Goal: Task Accomplishment & Management: Complete application form

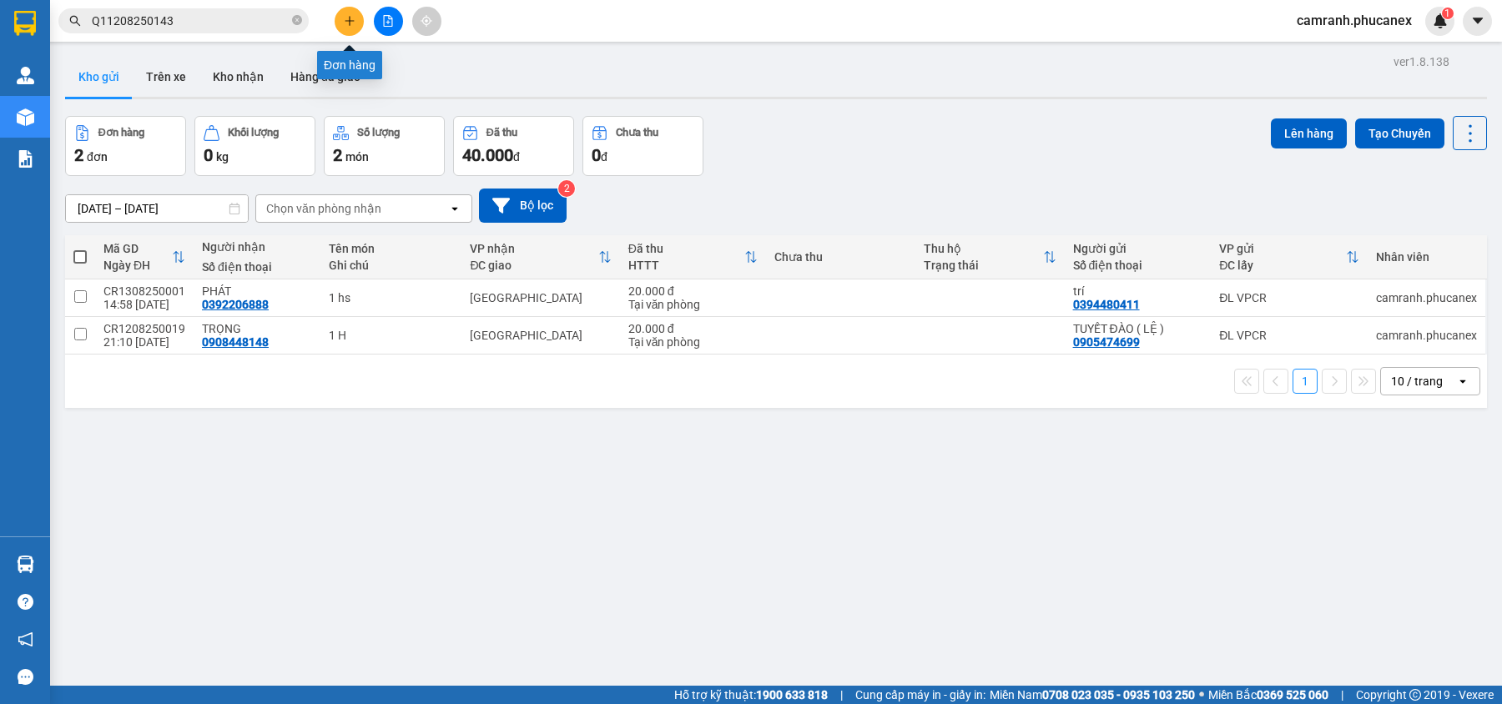
click at [348, 22] on icon "plus" at bounding box center [350, 21] width 12 height 12
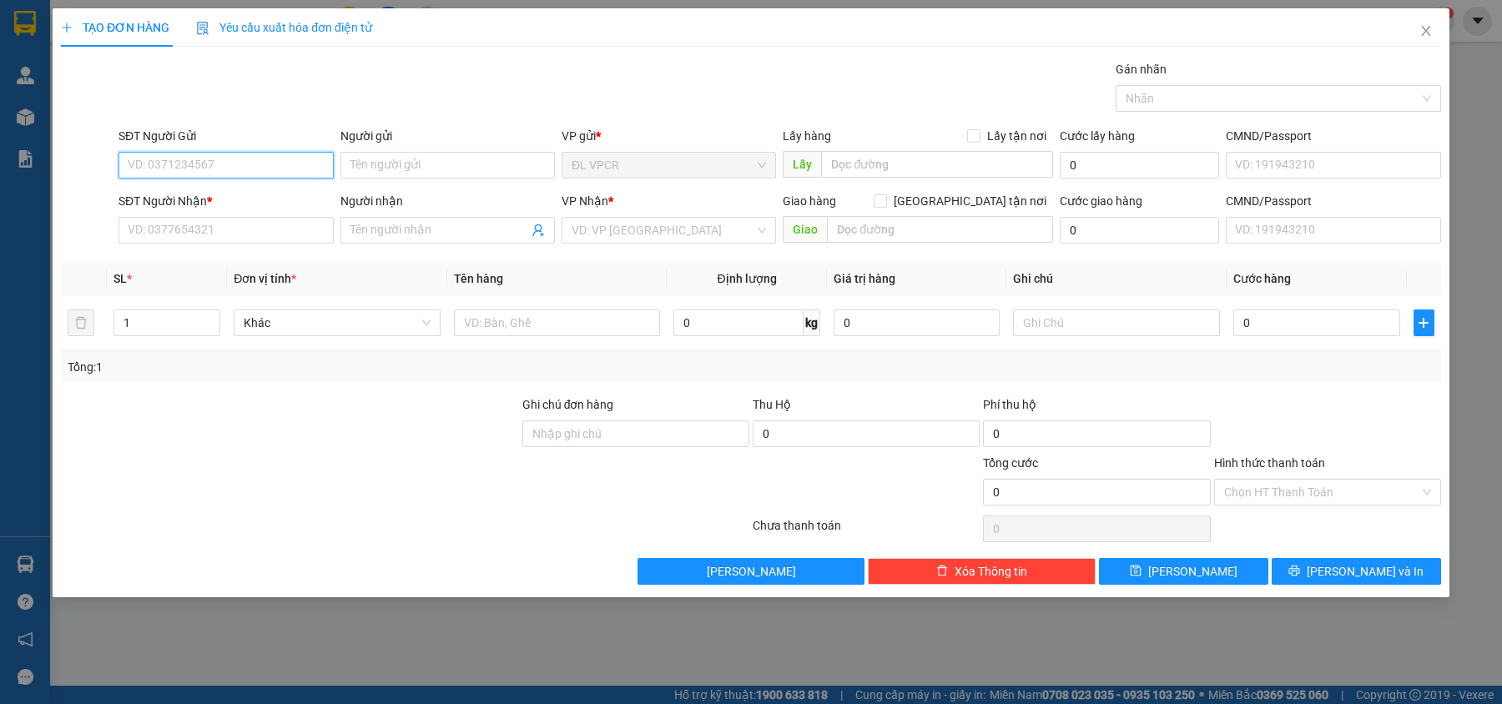
click at [267, 170] on input "SĐT Người Gửi" at bounding box center [226, 165] width 215 height 27
type input "2"
type input "7"
click at [221, 207] on div "0832025978 - KHOA" at bounding box center [226, 199] width 194 height 18
type input "0832025978"
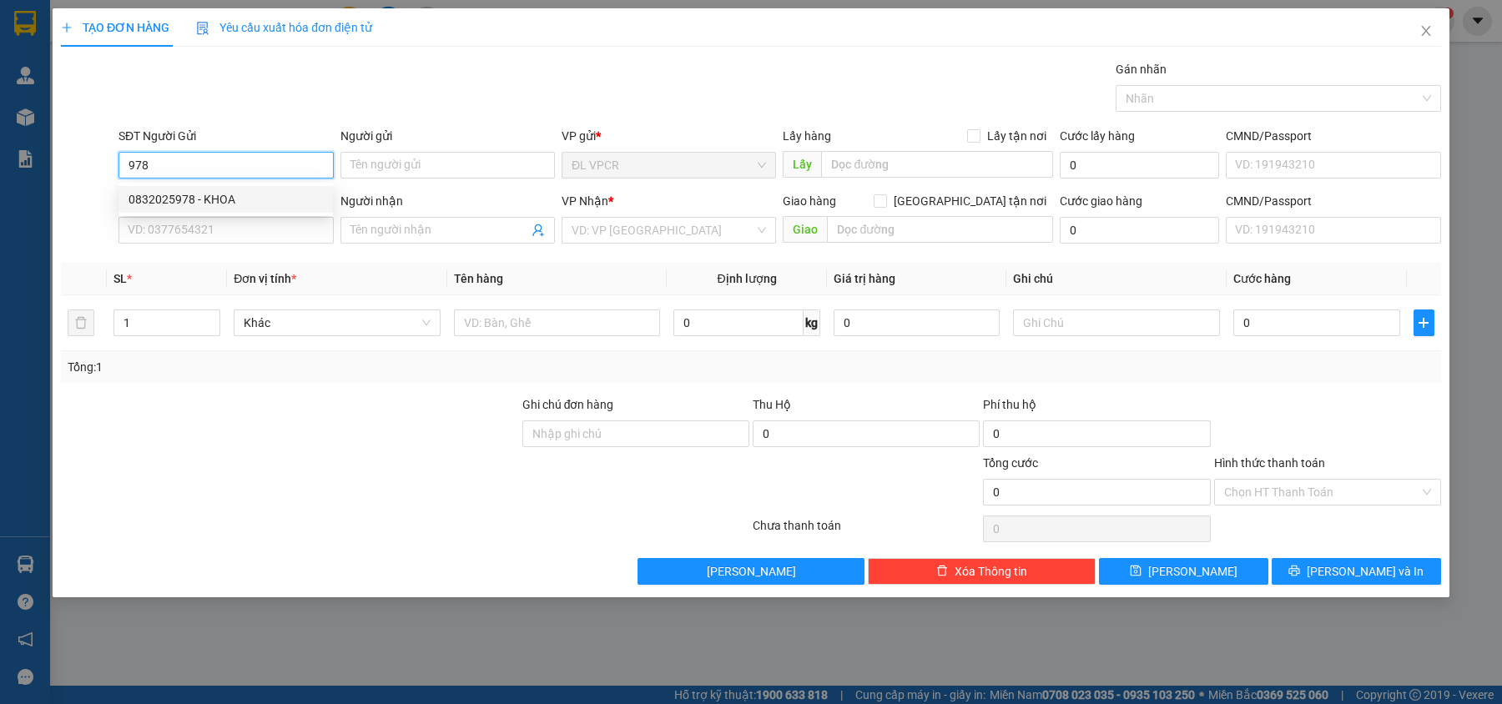
type input "KHOA"
type input "0832346768"
type input "VPQ5"
type input "0832025978"
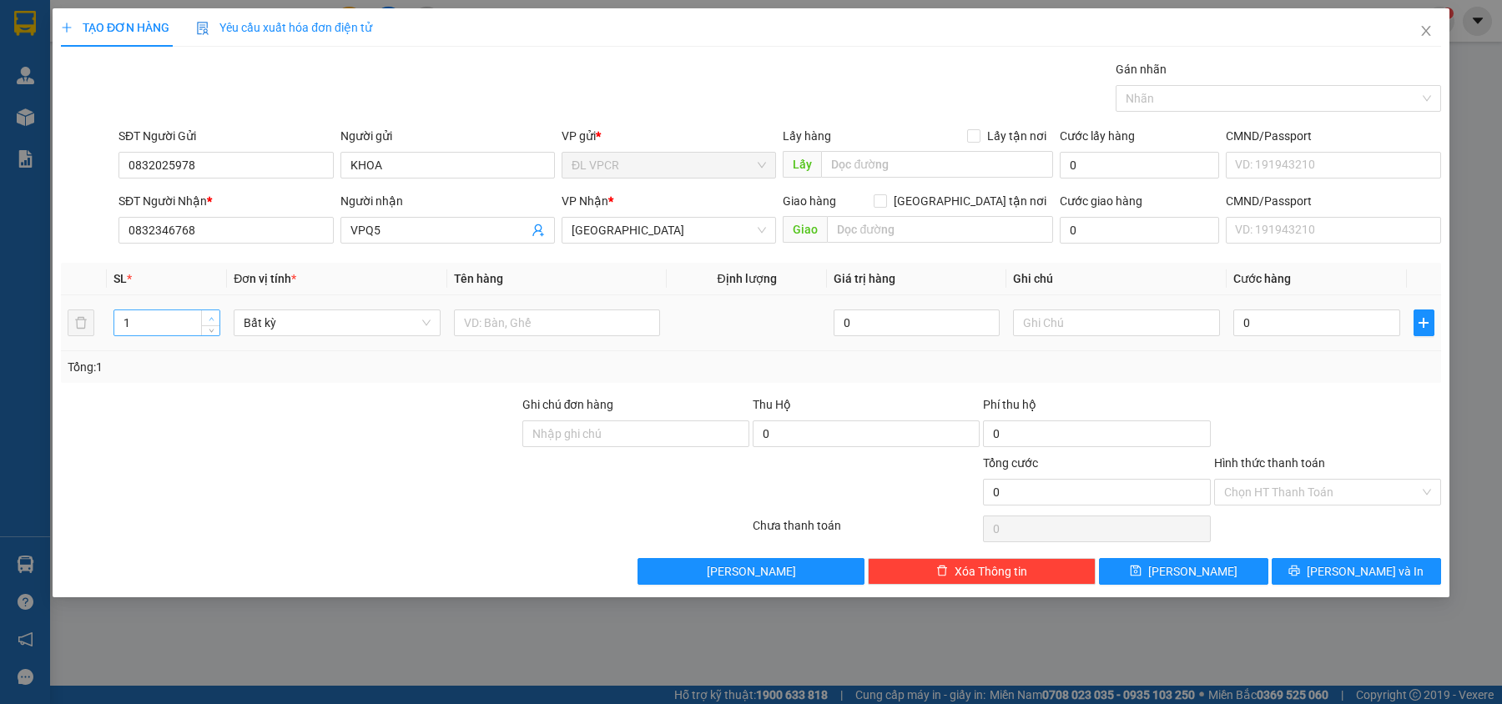
click at [215, 315] on span "up" at bounding box center [211, 319] width 10 height 10
type input "4"
click at [215, 315] on span "up" at bounding box center [211, 319] width 10 height 10
click at [535, 331] on input "text" at bounding box center [557, 323] width 207 height 27
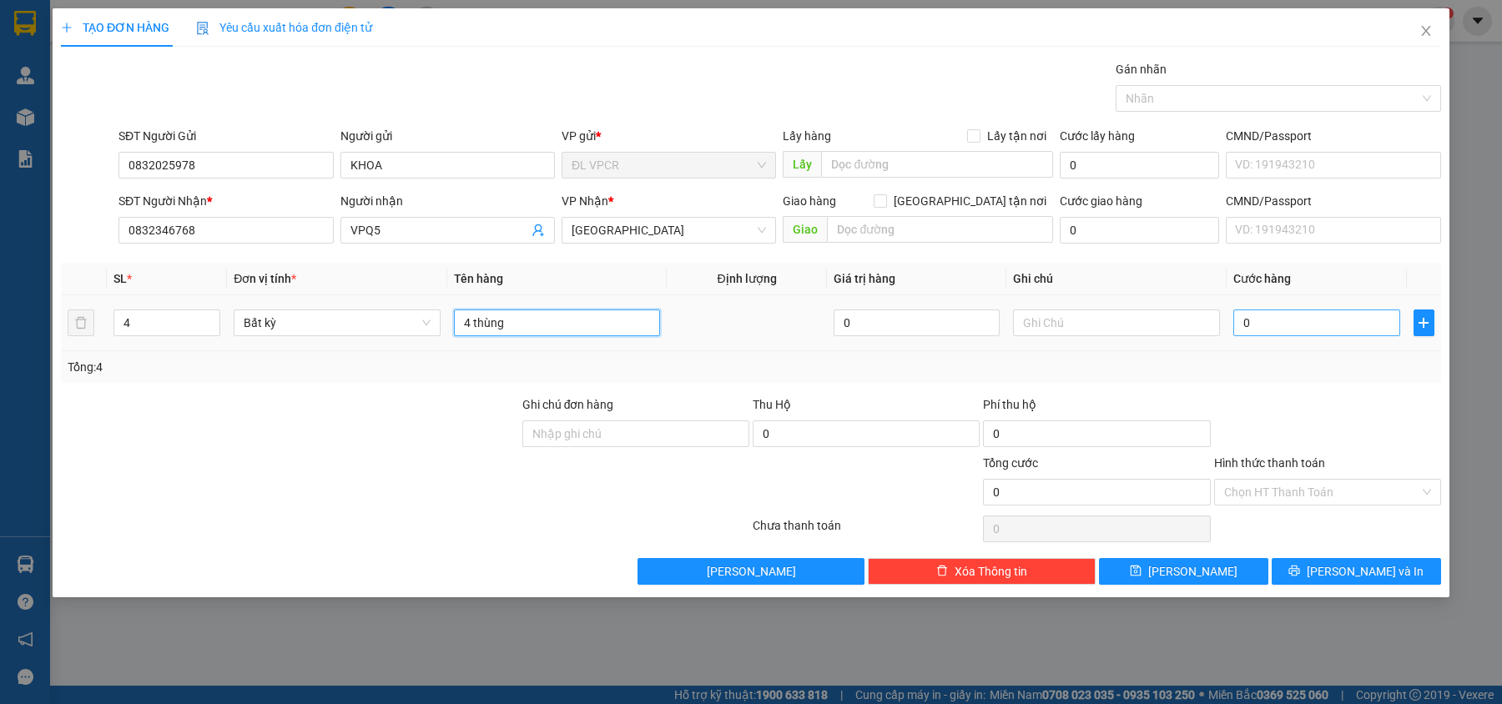
type input "4 thùng"
click at [1467, 299] on div "TẠO ĐƠN HÀNG Yêu cầu xuất hóa đơn điện tử Transit Pickup Surcharge Ids Transit …" at bounding box center [751, 352] width 1502 height 704
click at [1350, 317] on input "0" at bounding box center [1317, 323] width 167 height 27
type input "2"
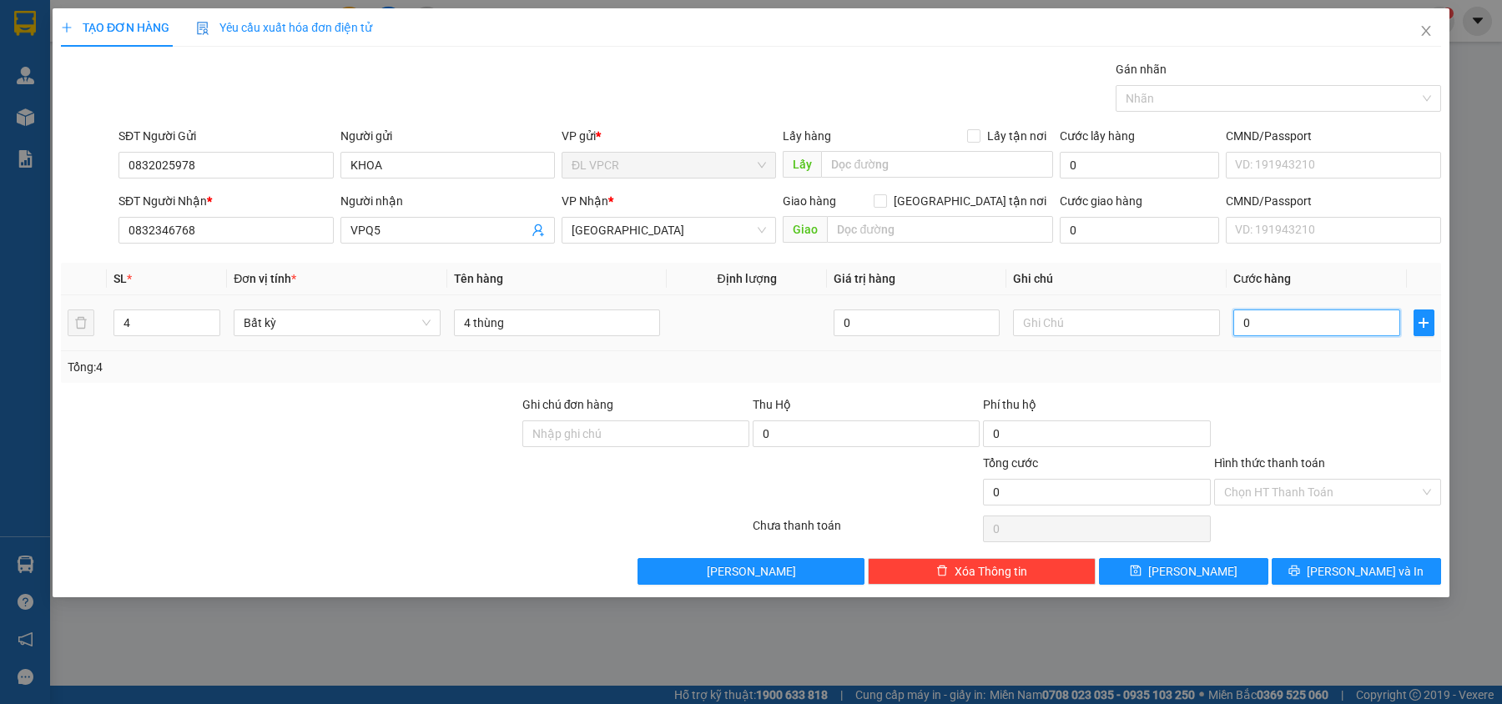
type input "2"
type input "24"
type input "240"
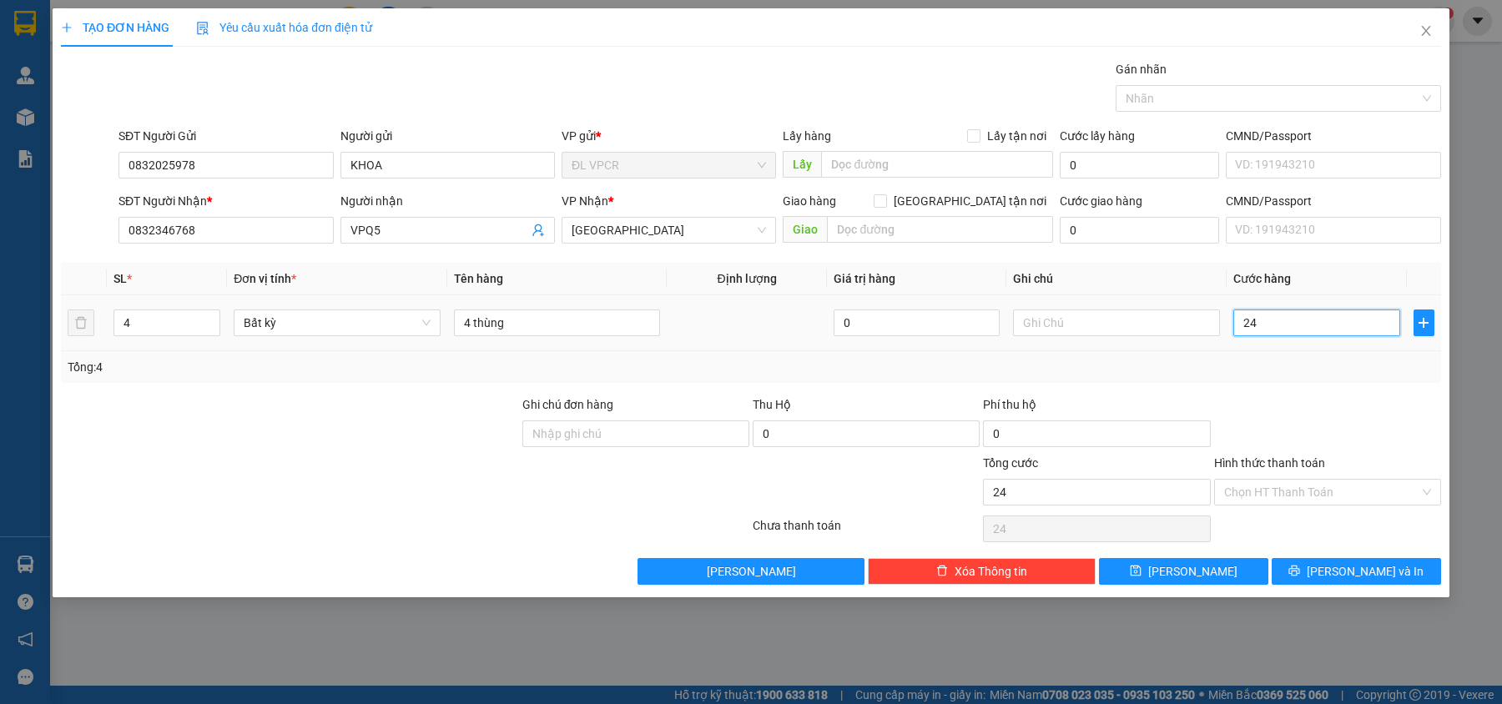
type input "240"
type input "240.000"
click at [1364, 358] on div "Tổng: 4" at bounding box center [751, 367] width 1381 height 32
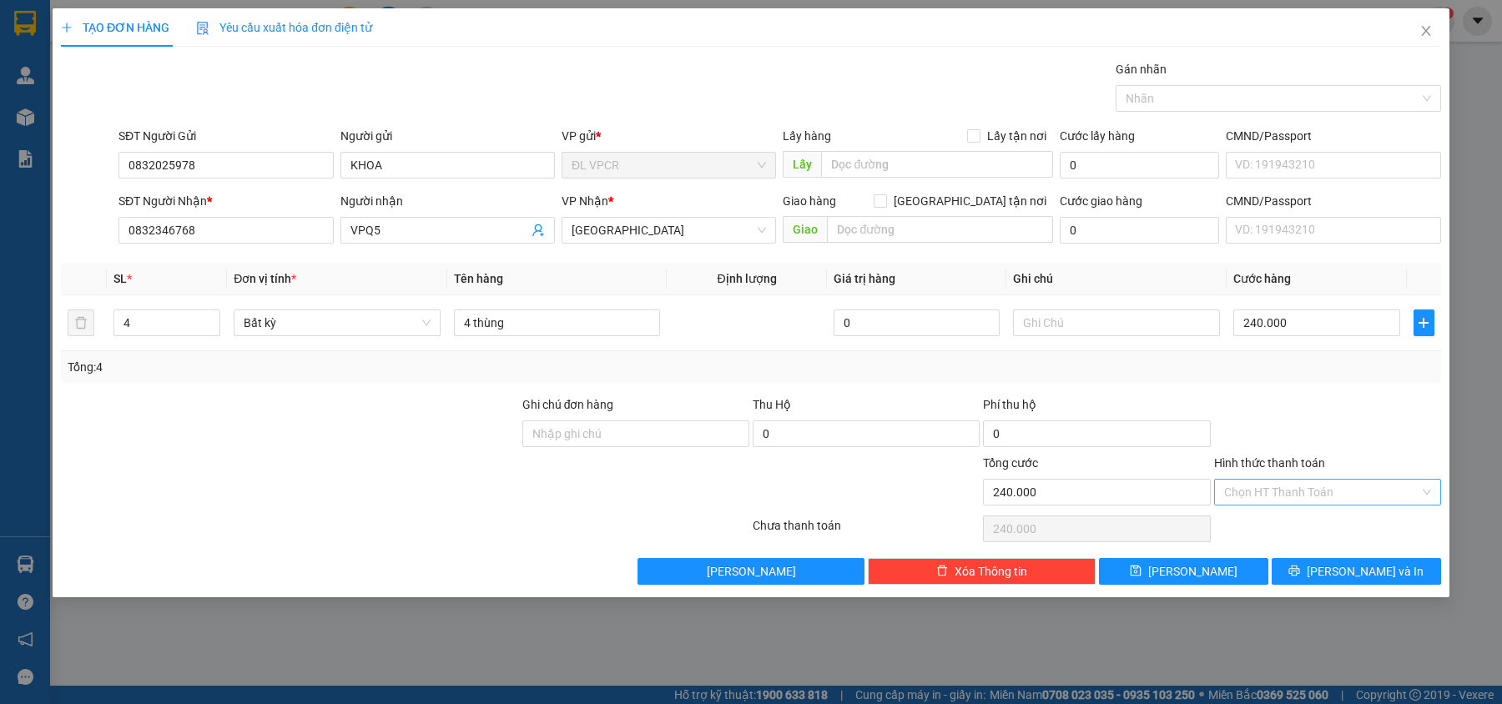
click at [1344, 502] on input "Hình thức thanh toán" at bounding box center [1322, 492] width 195 height 25
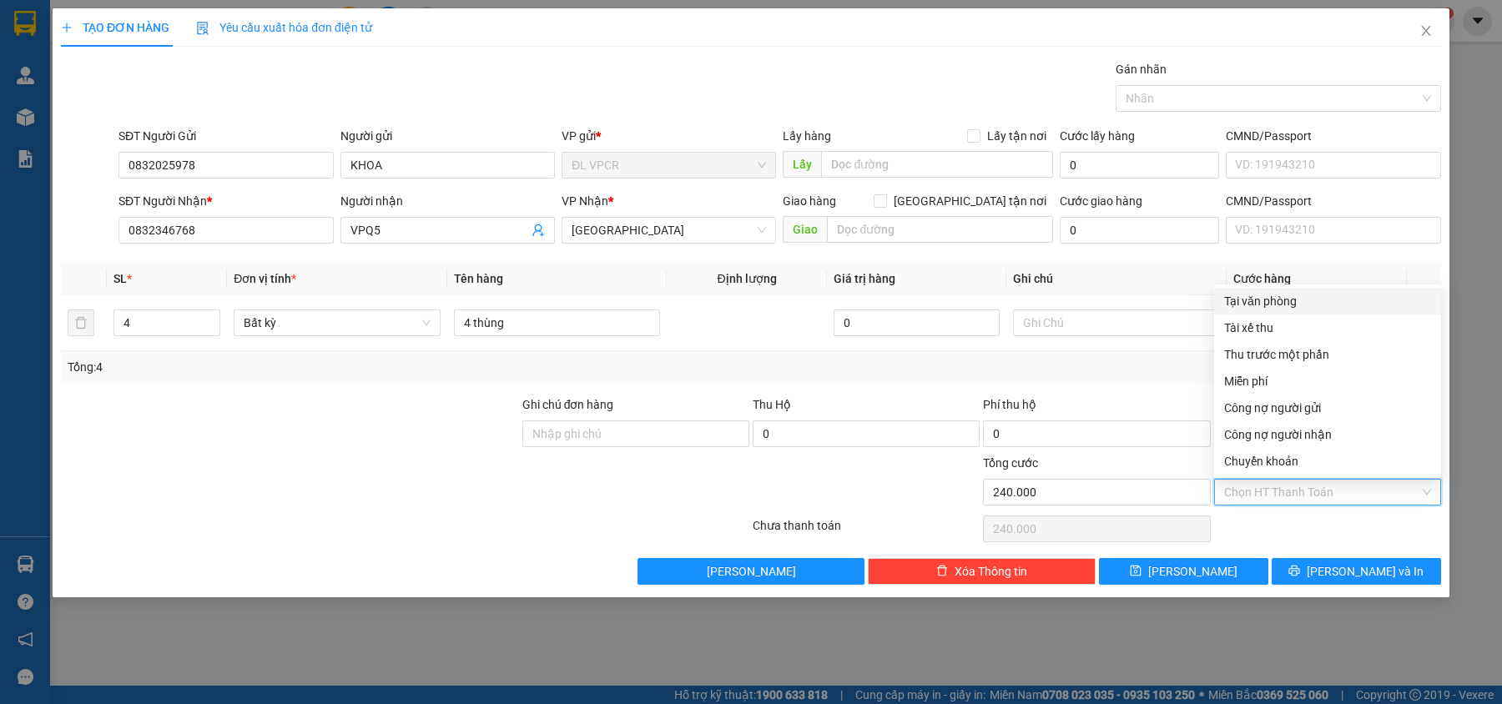
click at [1319, 300] on div "Tại văn phòng" at bounding box center [1328, 301] width 207 height 18
type input "0"
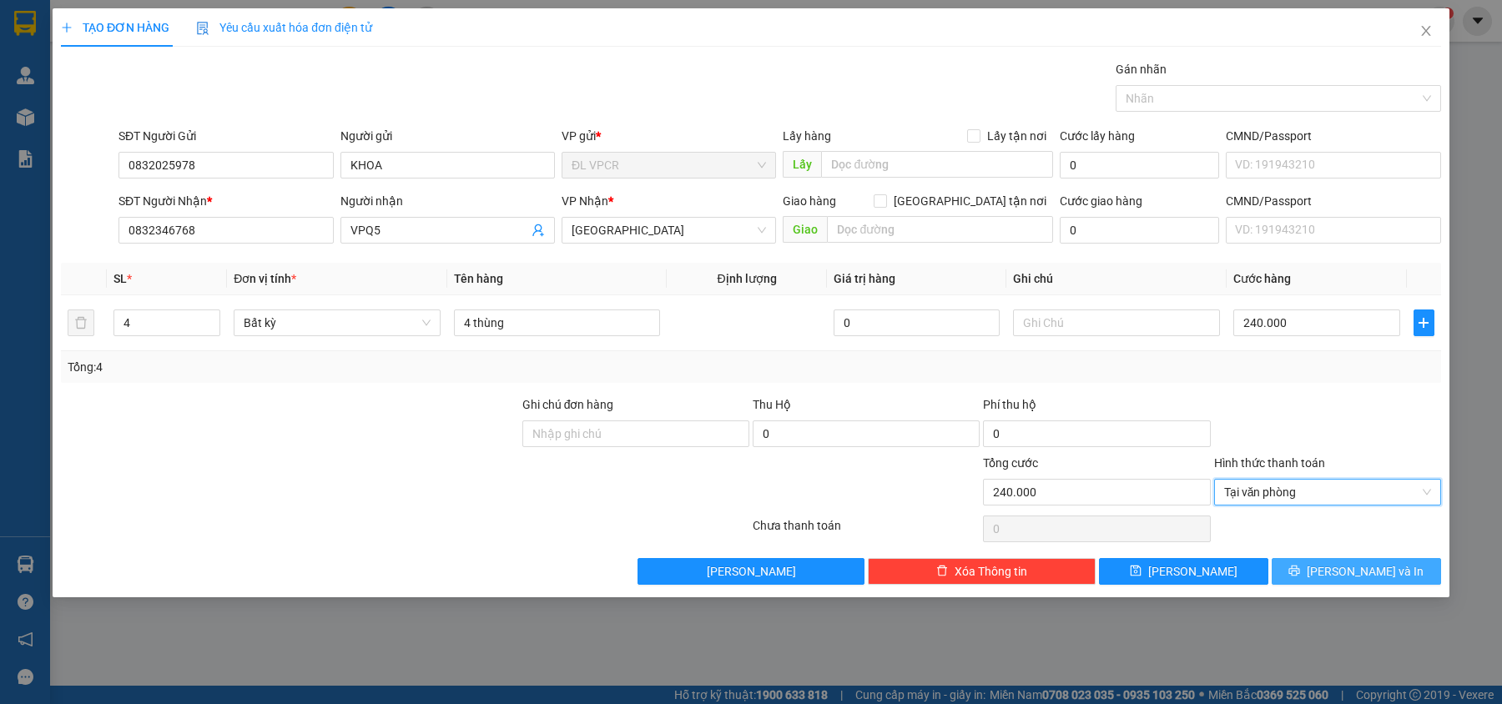
click at [1361, 574] on span "[PERSON_NAME] và In" at bounding box center [1365, 572] width 117 height 18
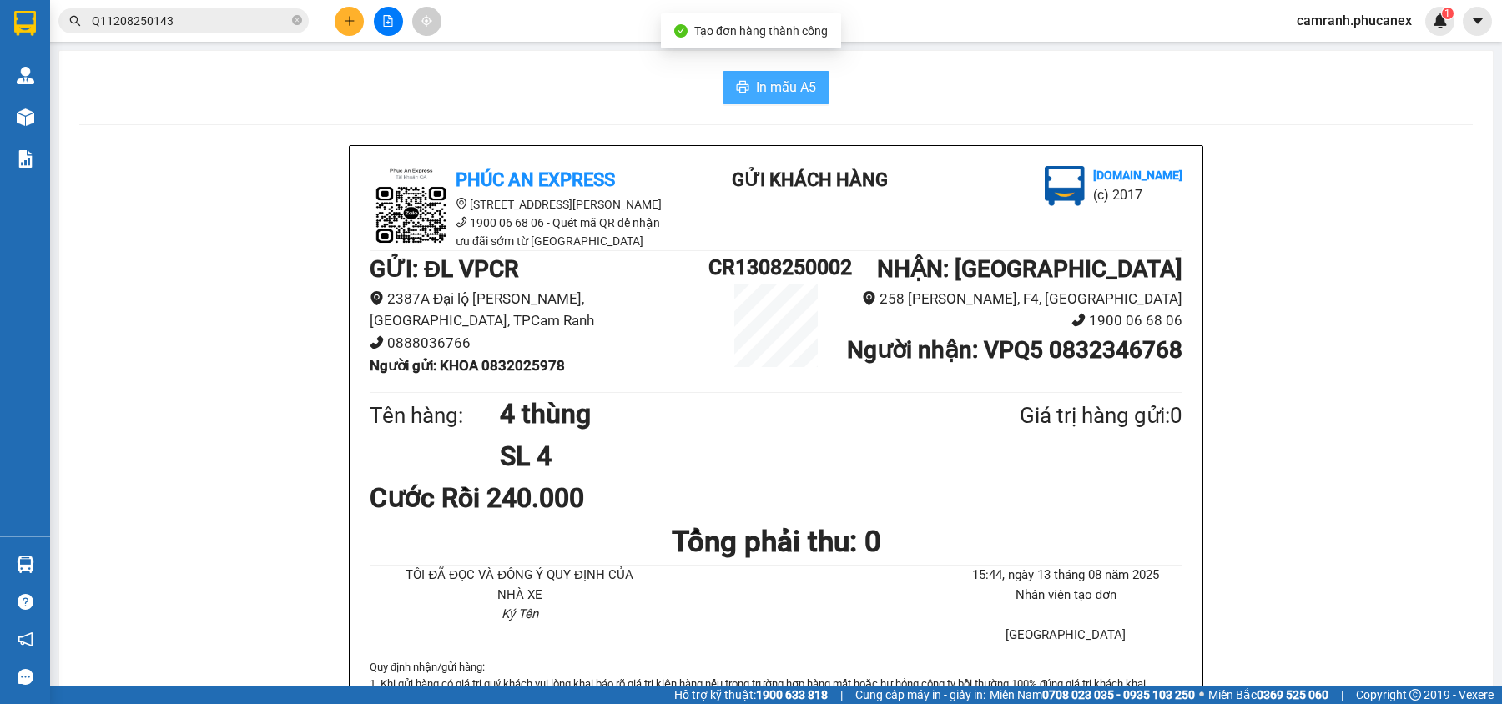
click at [756, 88] on span "In mẫu A5" at bounding box center [786, 87] width 60 height 21
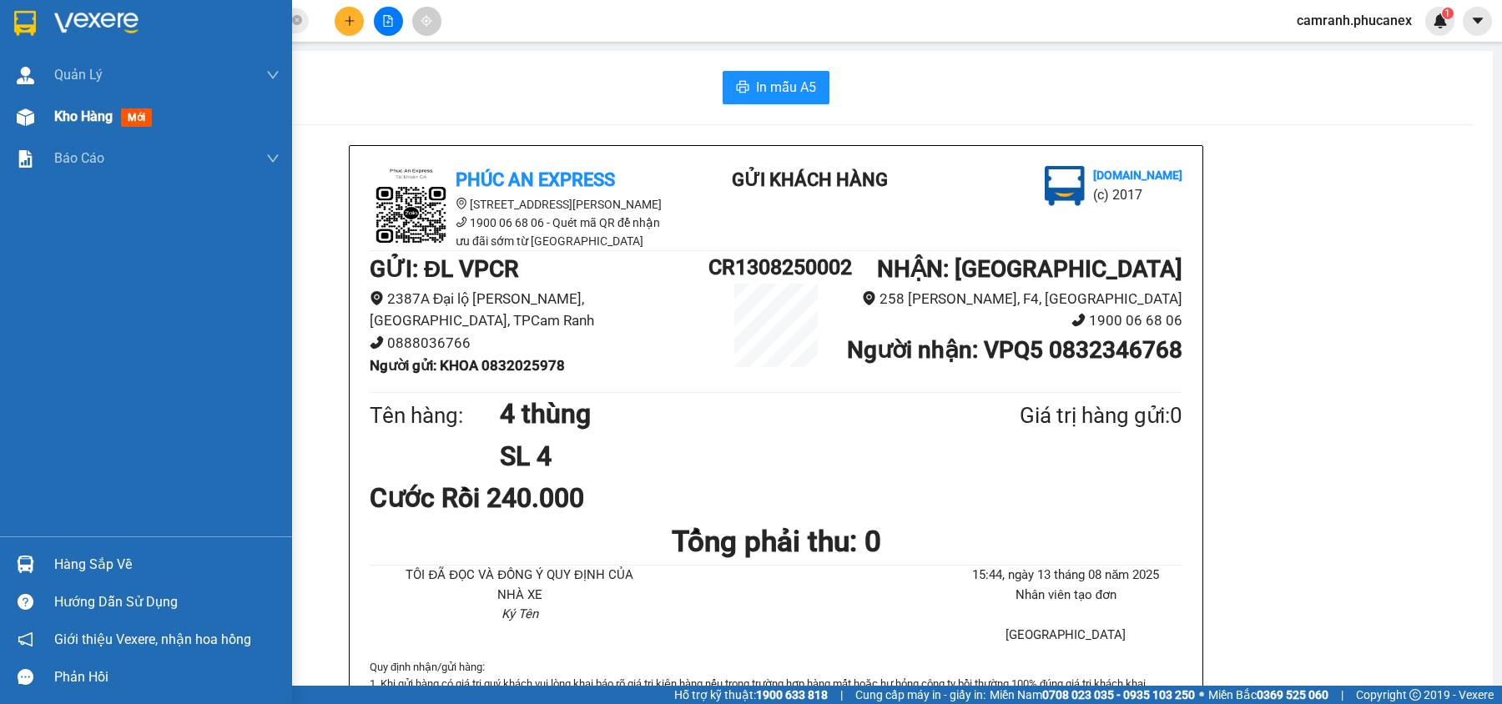
click at [70, 114] on span "Kho hàng" at bounding box center [83, 117] width 58 height 16
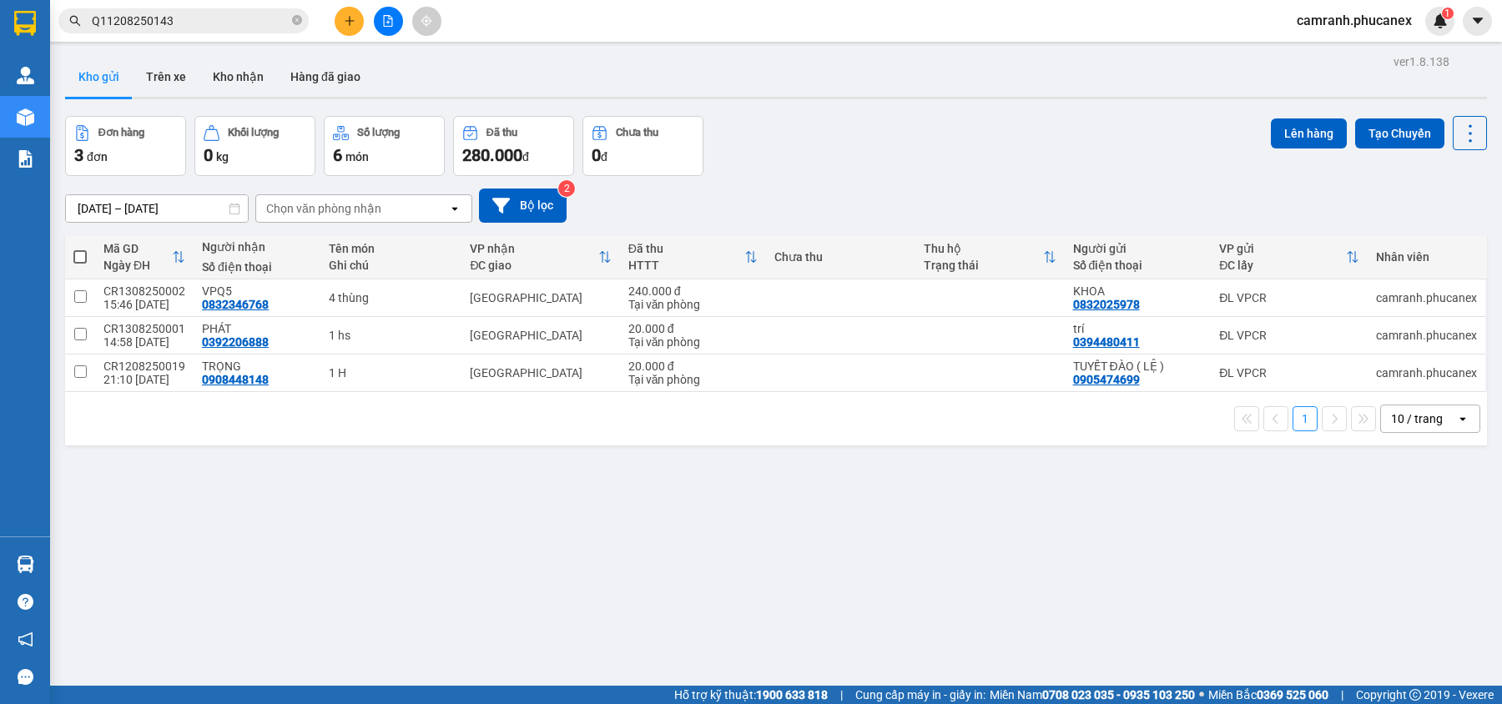
click at [354, 24] on icon "plus" at bounding box center [350, 21] width 12 height 12
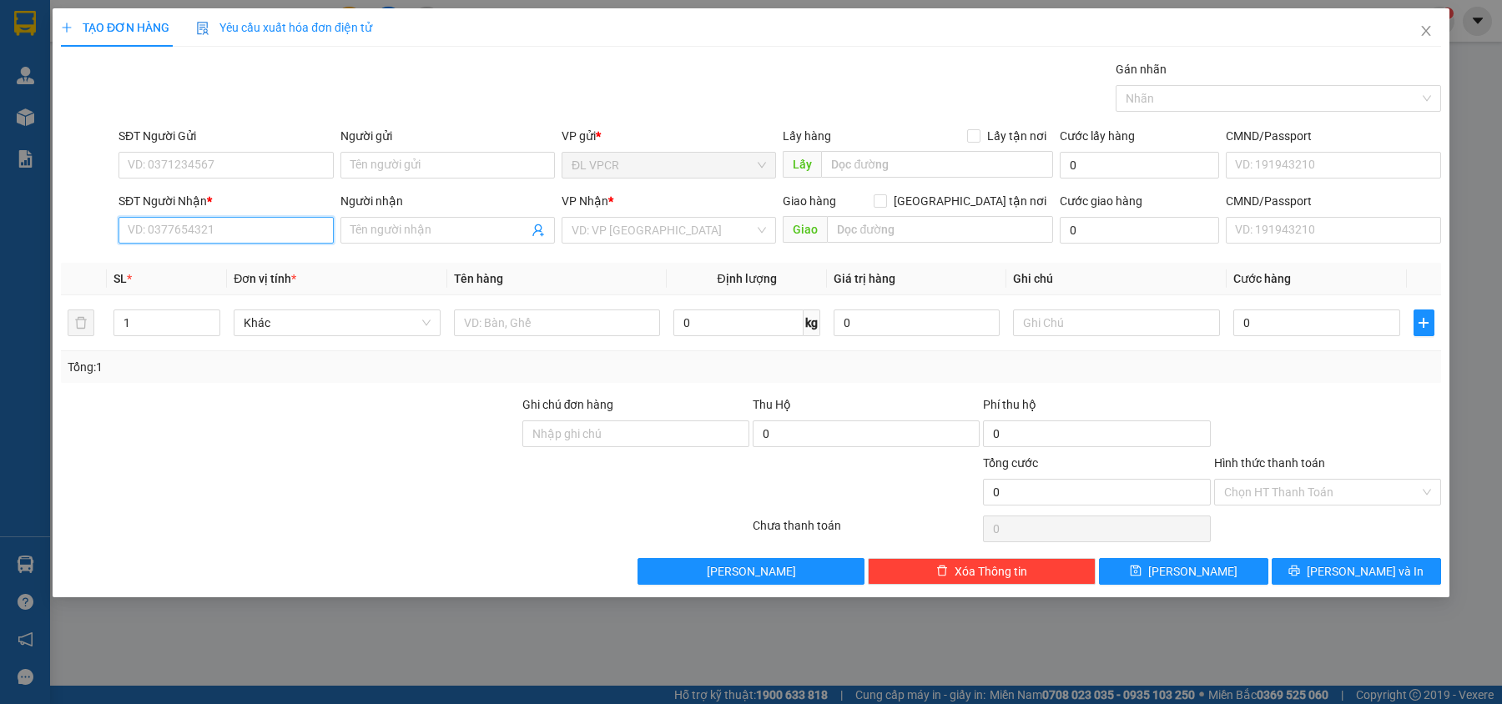
click at [224, 235] on input "SĐT Người Nhận *" at bounding box center [226, 230] width 215 height 27
click at [188, 268] on div "0908676993 - DŨNG" at bounding box center [226, 265] width 194 height 18
type input "0908676993"
type input "DŨNG"
type input "0908676993"
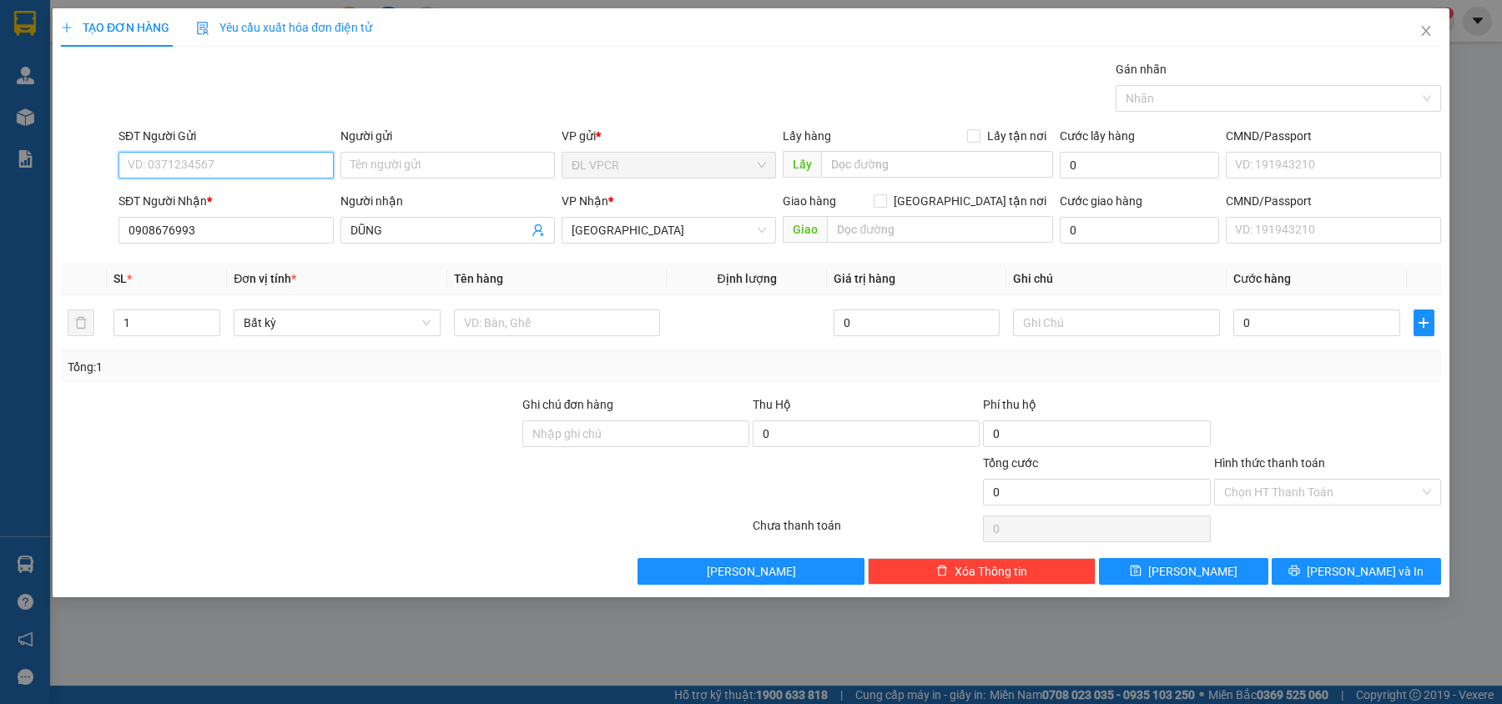
click at [197, 162] on input "SĐT Người Gửi" at bounding box center [226, 165] width 215 height 27
click at [228, 189] on div "0793637393 - THÀNH PHÁT ( THÙY)" at bounding box center [226, 199] width 215 height 27
type input "0793637393"
type input "THÀNH PHÁT ( THÙY)"
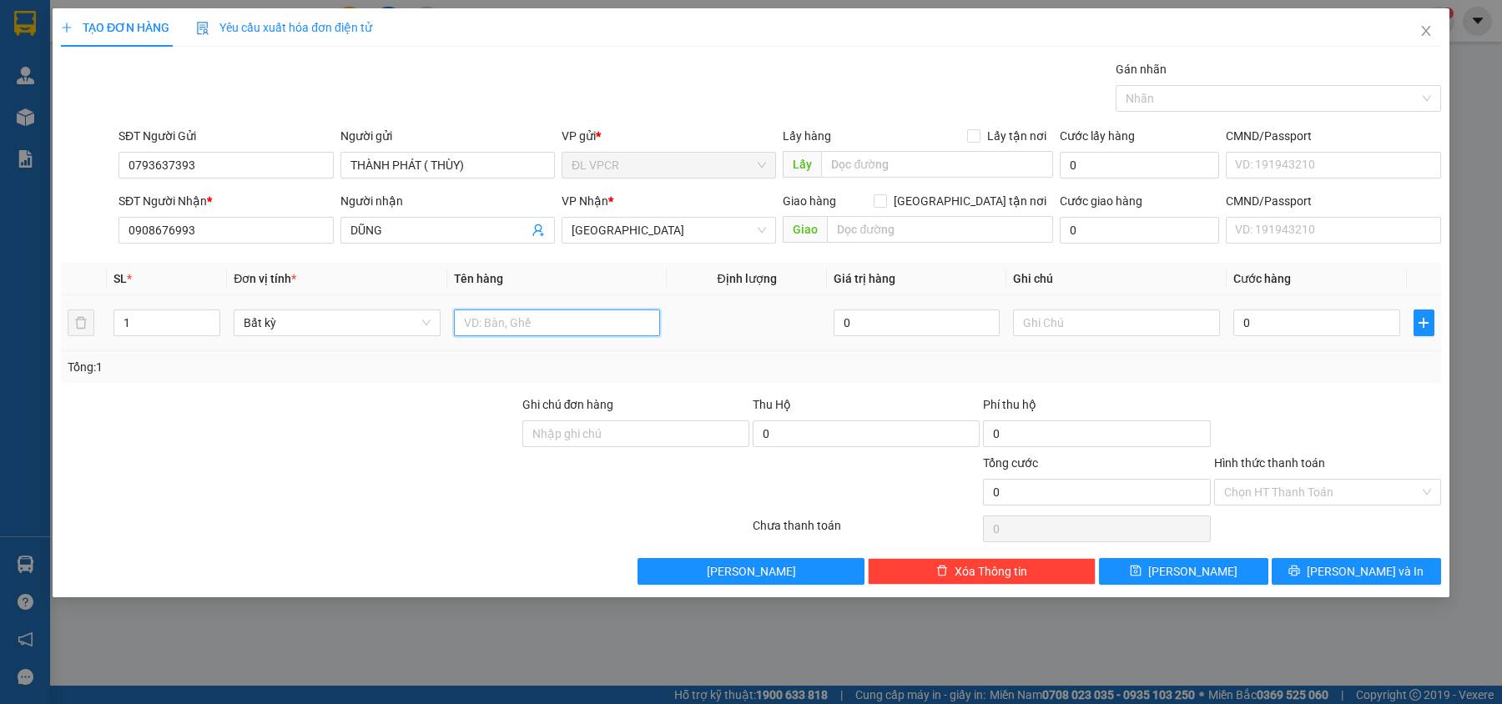
click at [576, 322] on input "text" at bounding box center [557, 323] width 207 height 27
type input "1 kiện"
click at [1306, 328] on input "0" at bounding box center [1317, 323] width 167 height 27
type input "5"
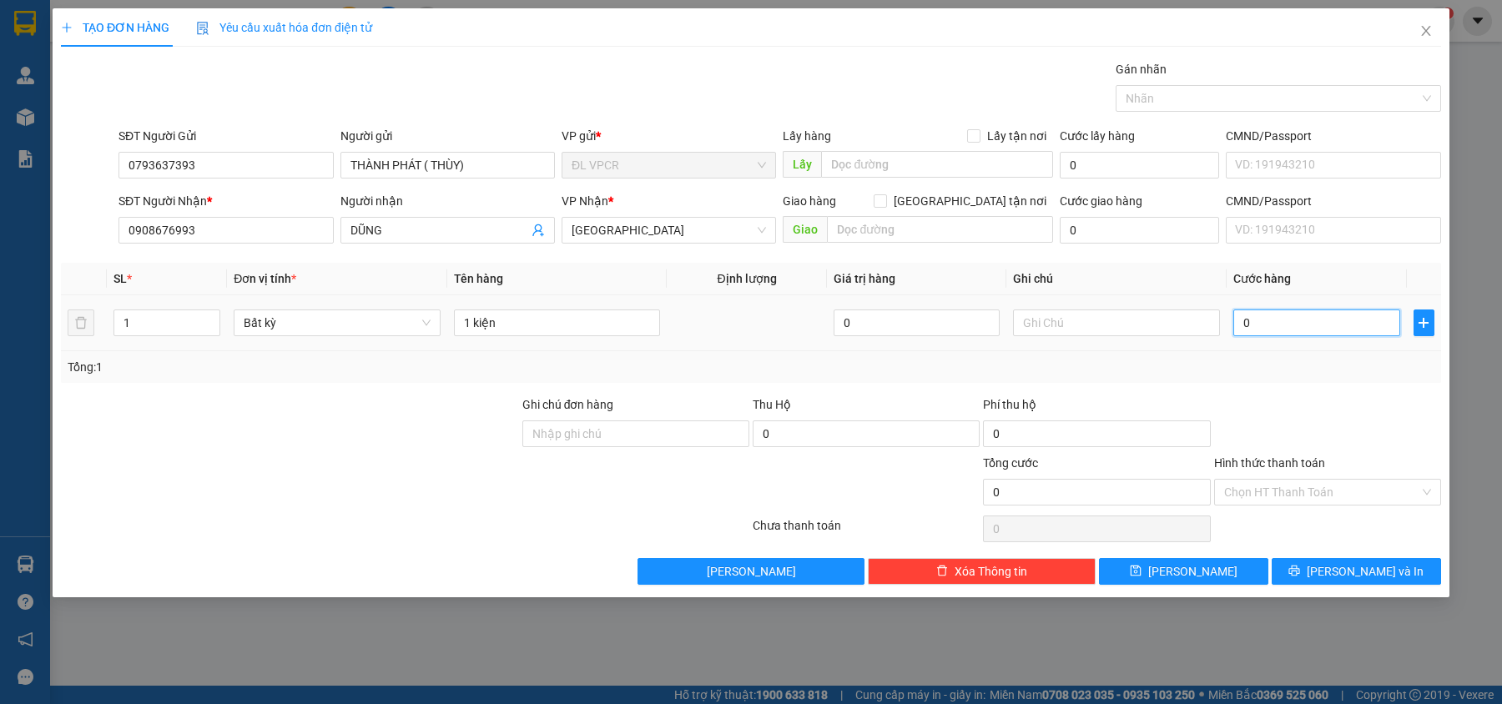
type input "5"
type input "50"
type input "50.000"
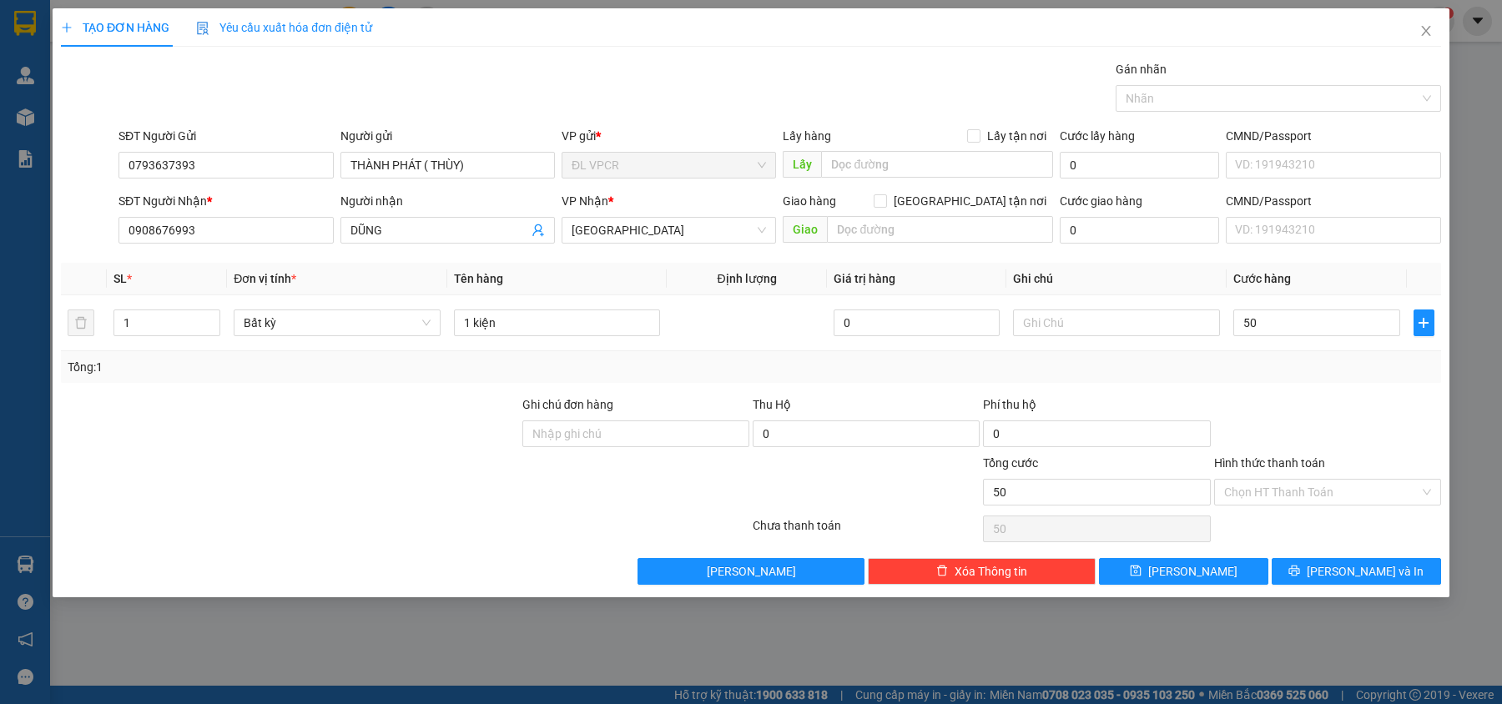
type input "50.000"
click at [1320, 401] on div at bounding box center [1328, 425] width 230 height 58
click at [1250, 318] on input "50.000" at bounding box center [1317, 323] width 167 height 27
type input "4"
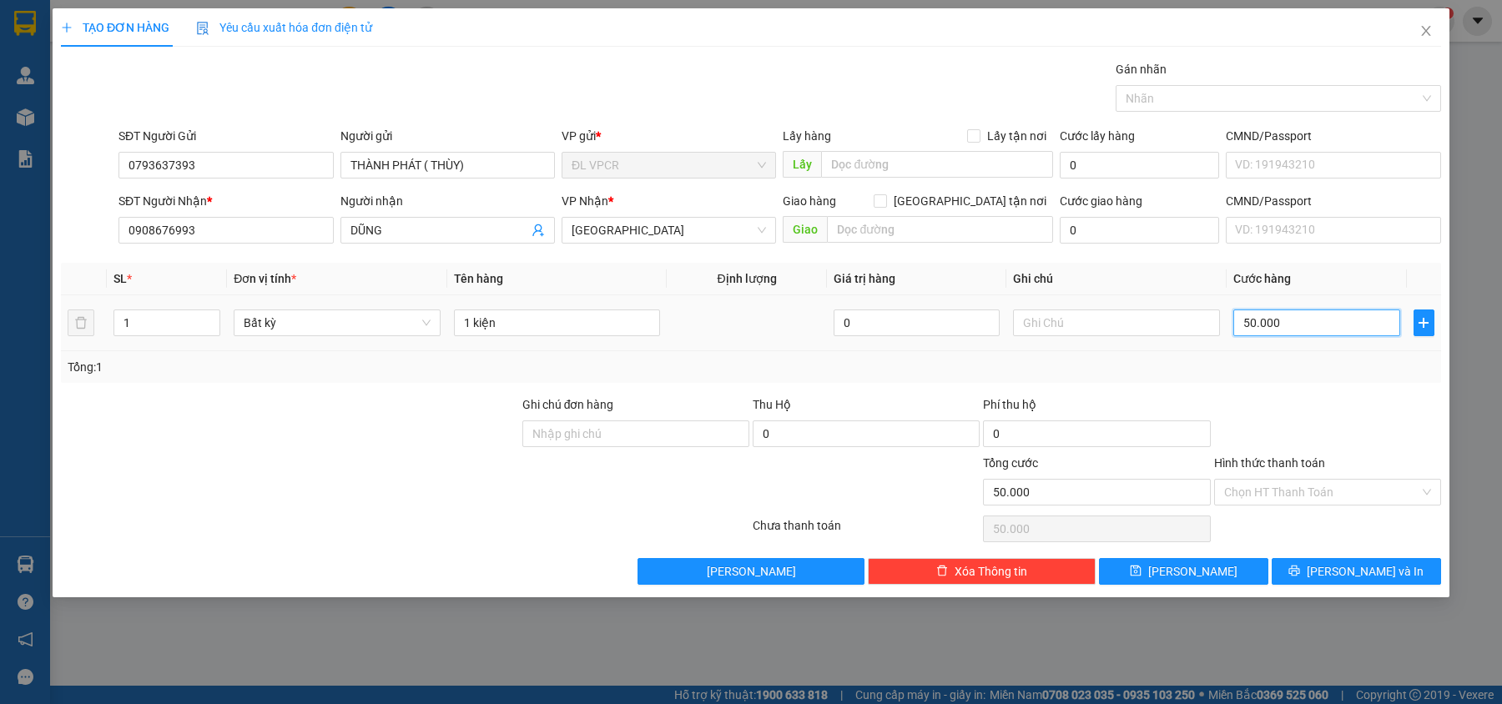
type input "4"
type input "40"
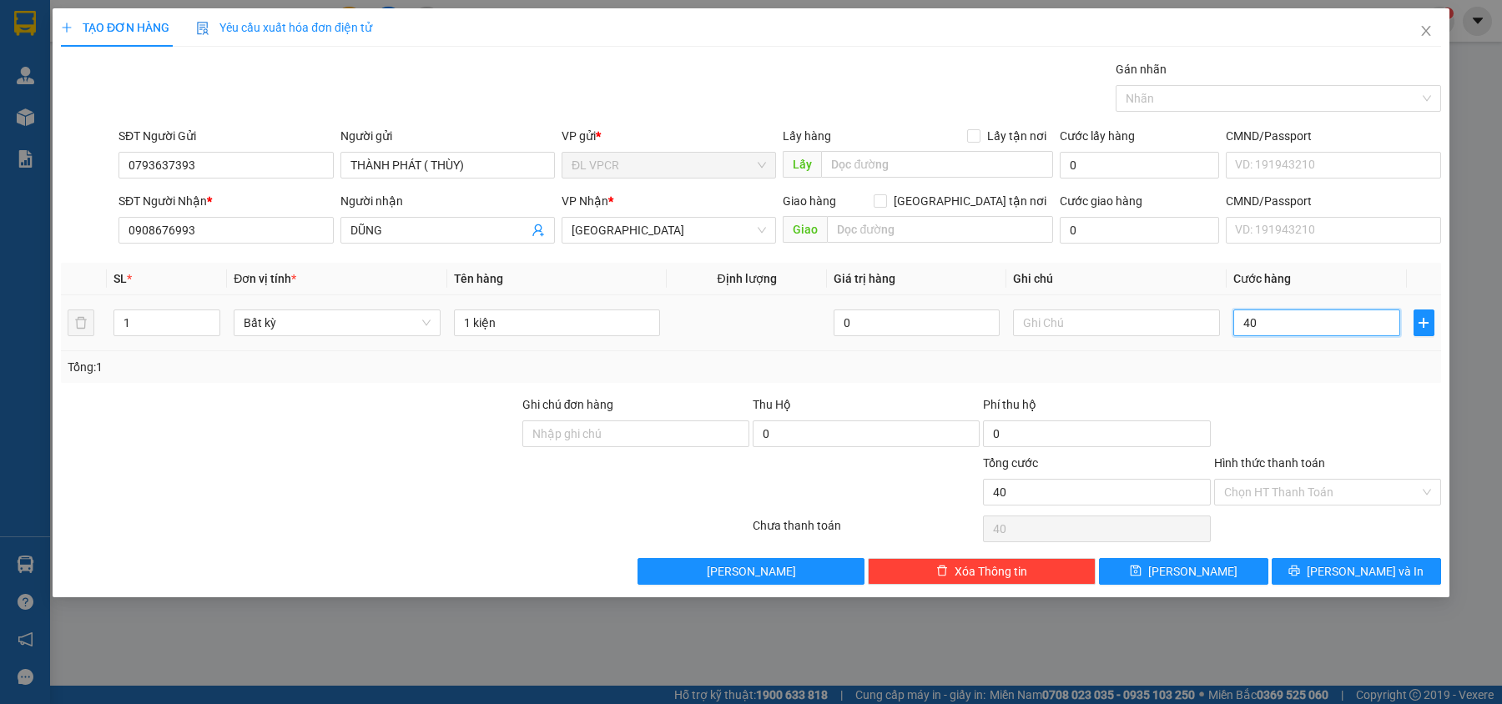
type input "400"
type input "4.000"
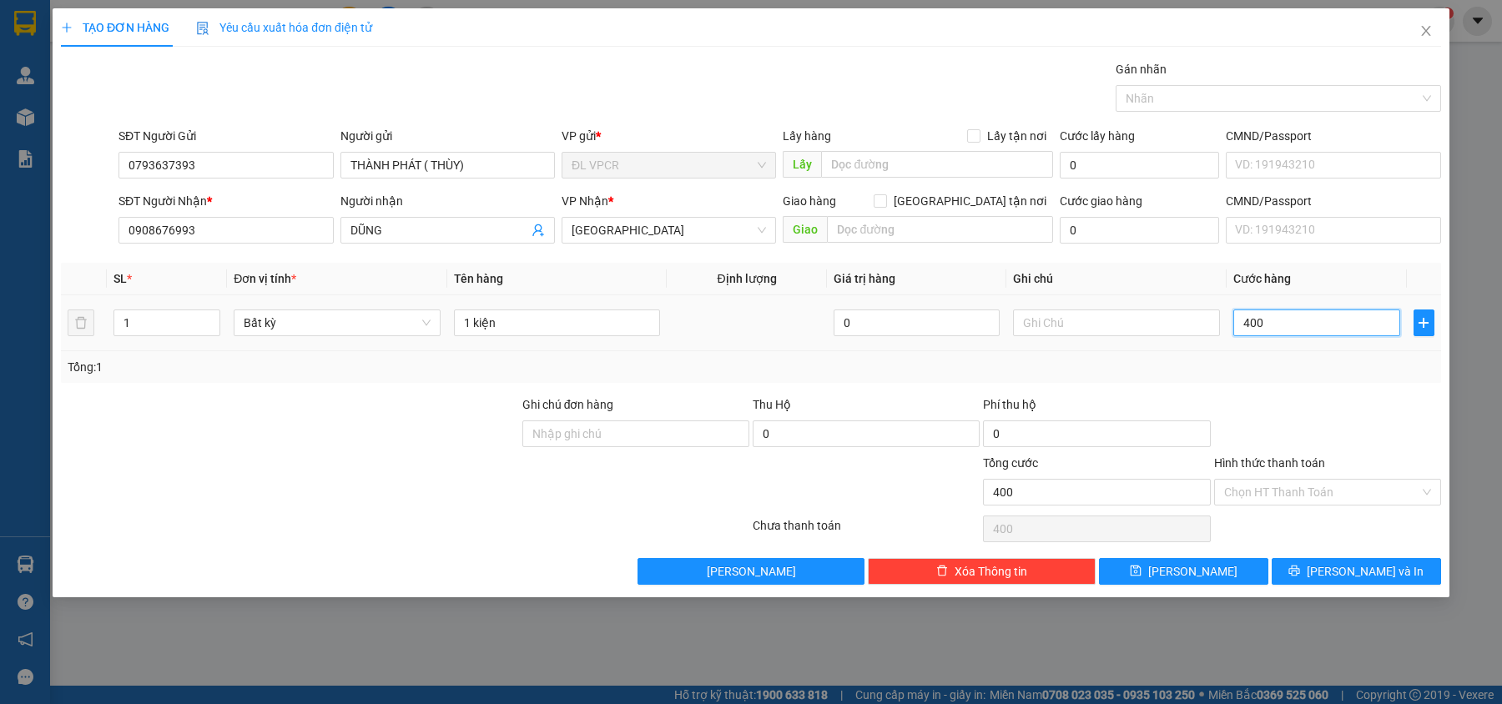
type input "4.000"
type input "40.000"
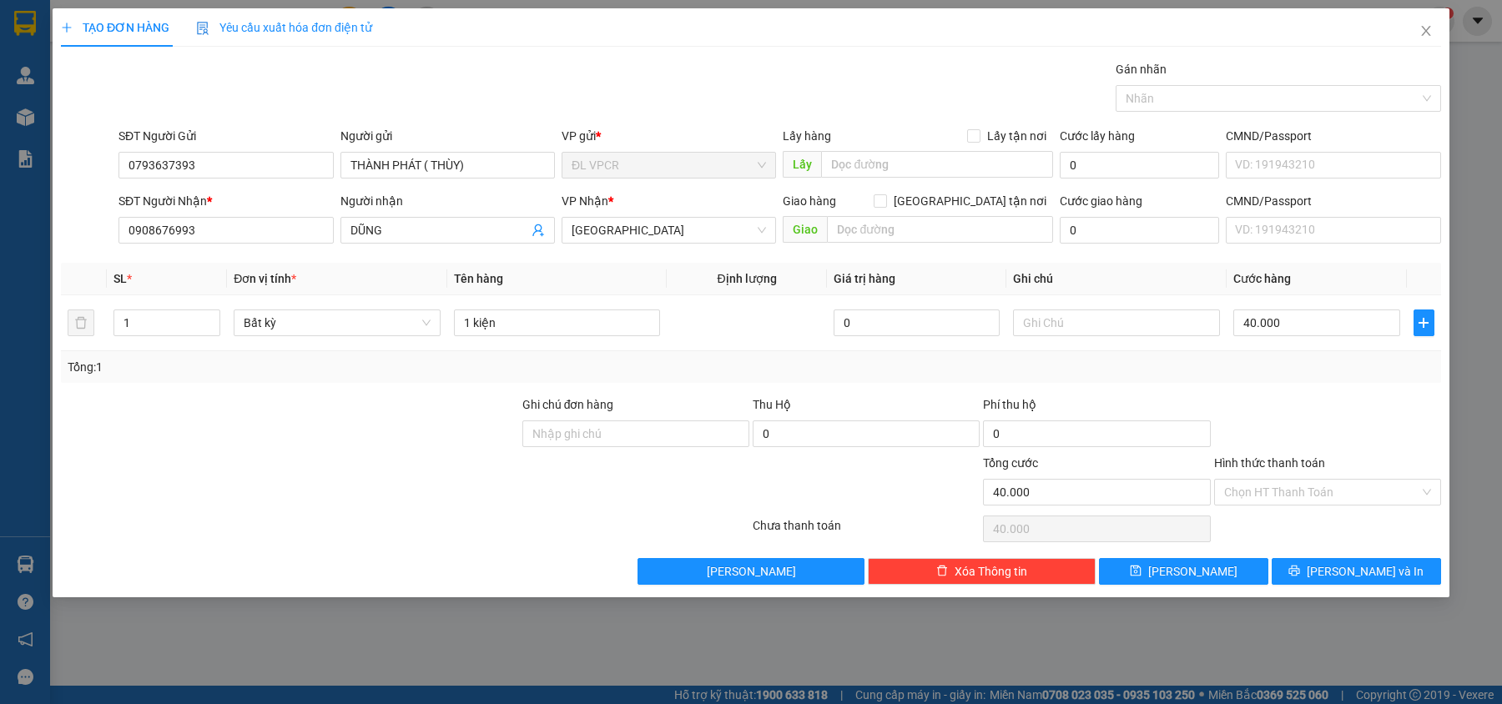
click at [1341, 422] on div at bounding box center [1328, 425] width 230 height 58
click at [1324, 497] on input "Hình thức thanh toán" at bounding box center [1322, 492] width 195 height 25
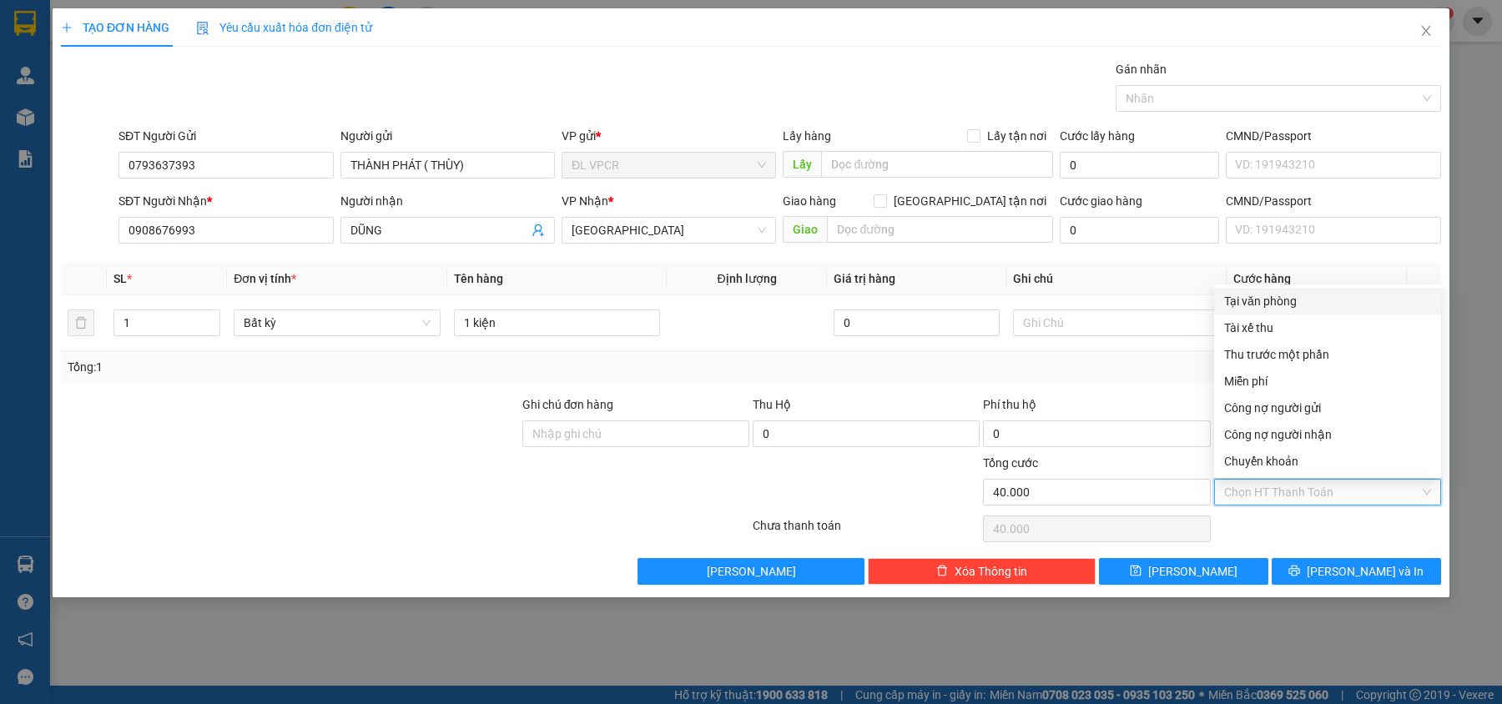
click at [1300, 297] on div "Tại văn phòng" at bounding box center [1328, 301] width 207 height 18
type input "0"
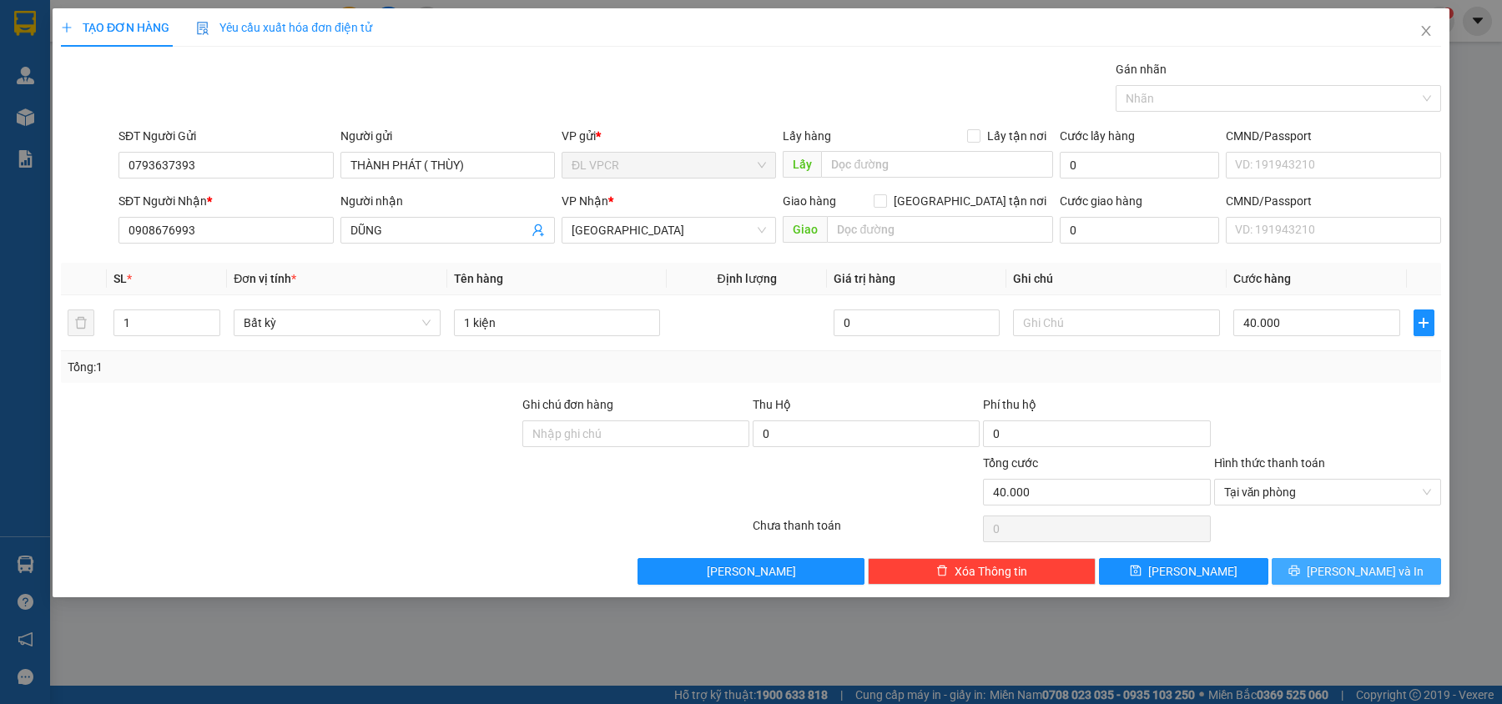
click at [1346, 568] on span "[PERSON_NAME] và In" at bounding box center [1365, 572] width 117 height 18
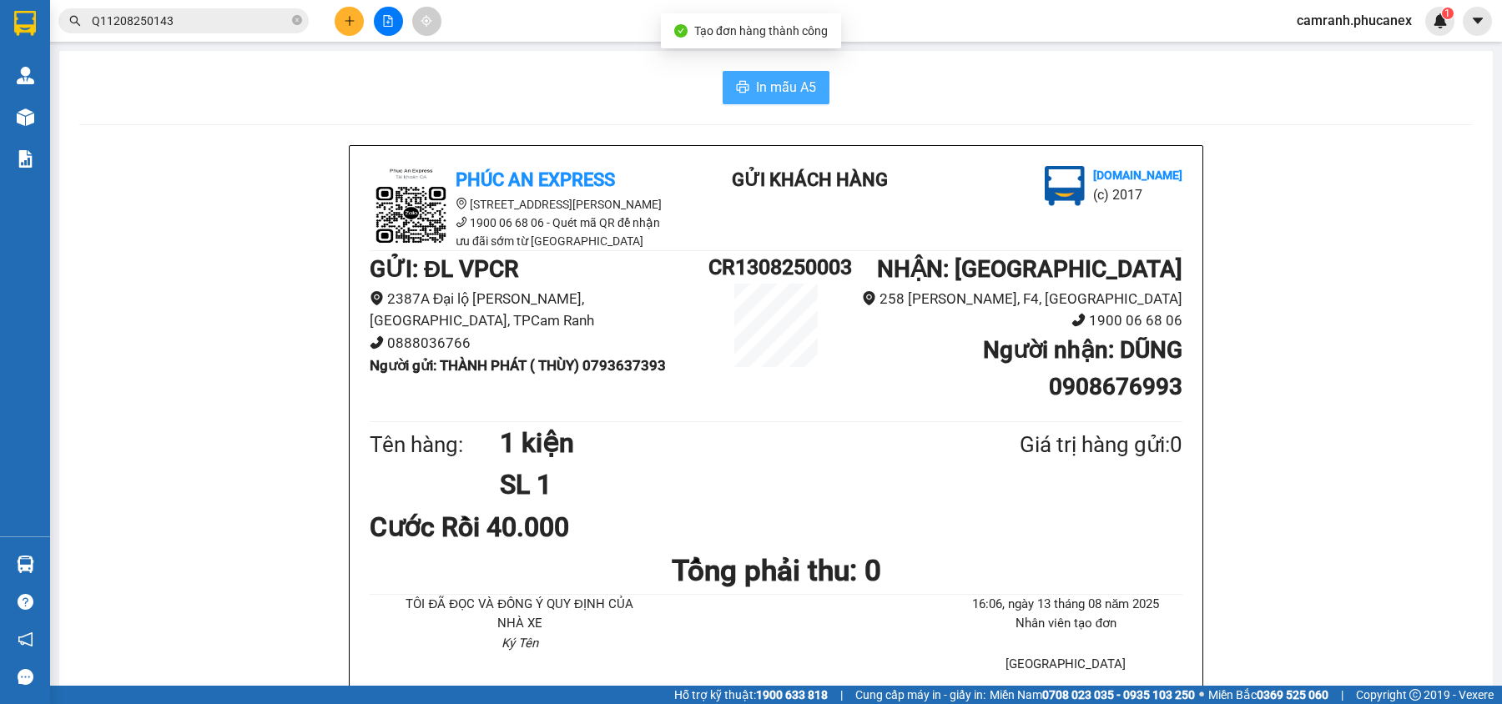
click at [738, 77] on button "In mẫu A5" at bounding box center [776, 87] width 107 height 33
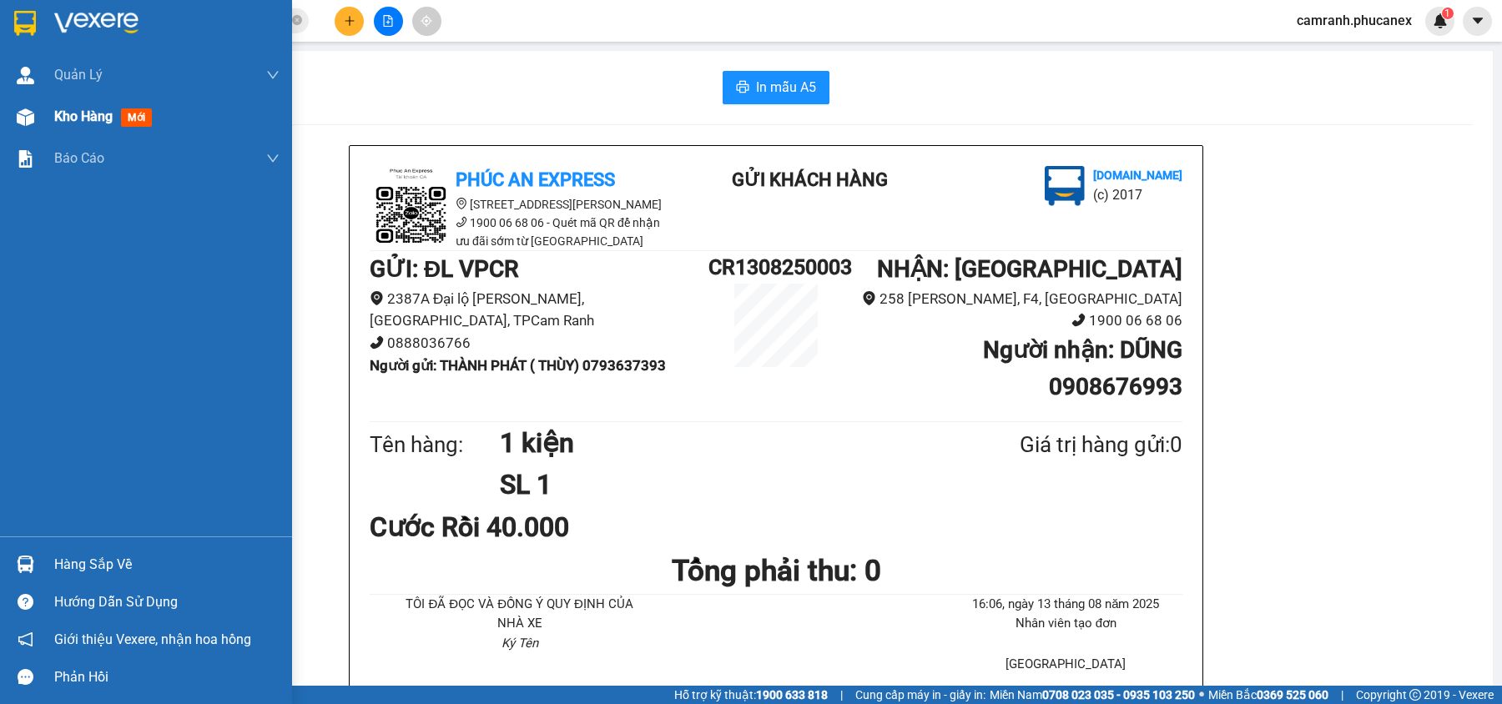
click at [85, 119] on span "Kho hàng" at bounding box center [83, 117] width 58 height 16
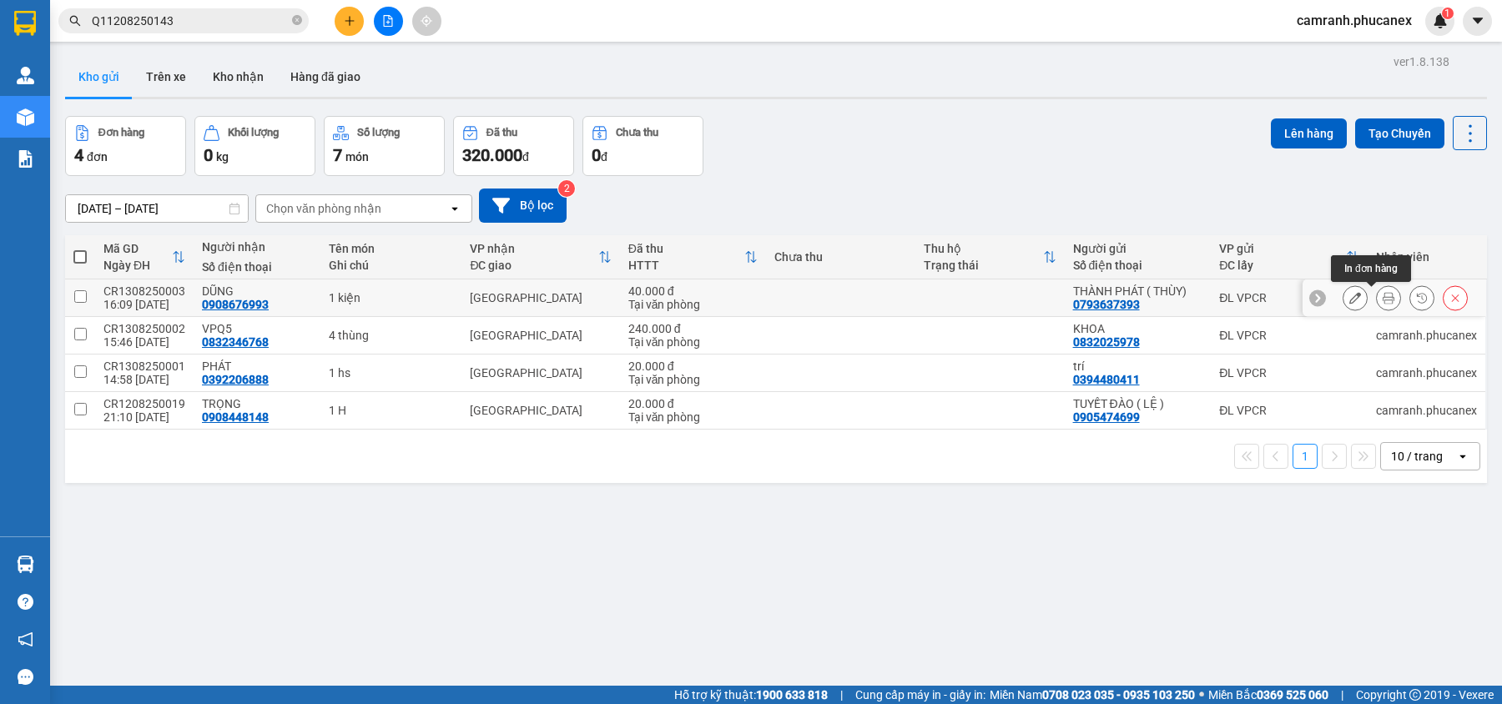
click at [1383, 298] on icon at bounding box center [1389, 298] width 12 height 12
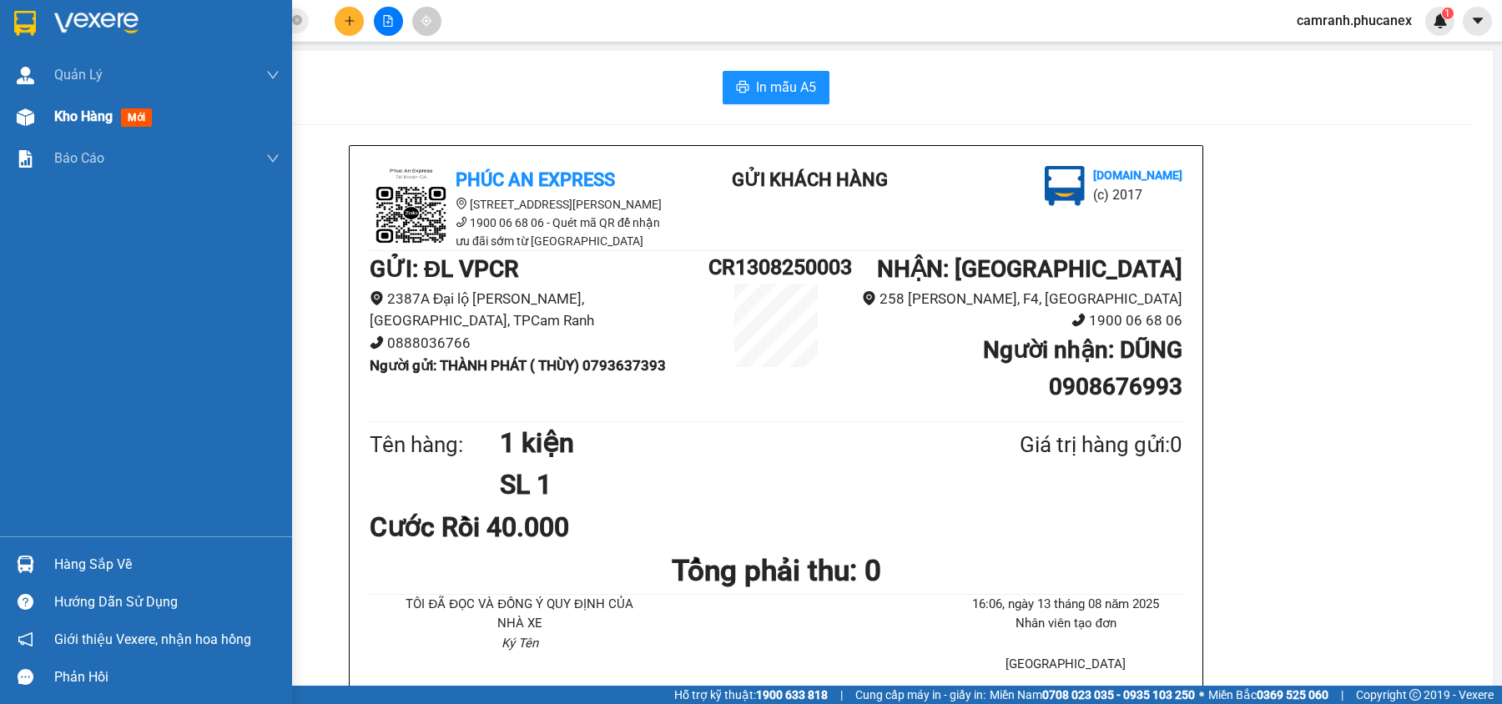
click at [84, 117] on span "Kho hàng" at bounding box center [83, 117] width 58 height 16
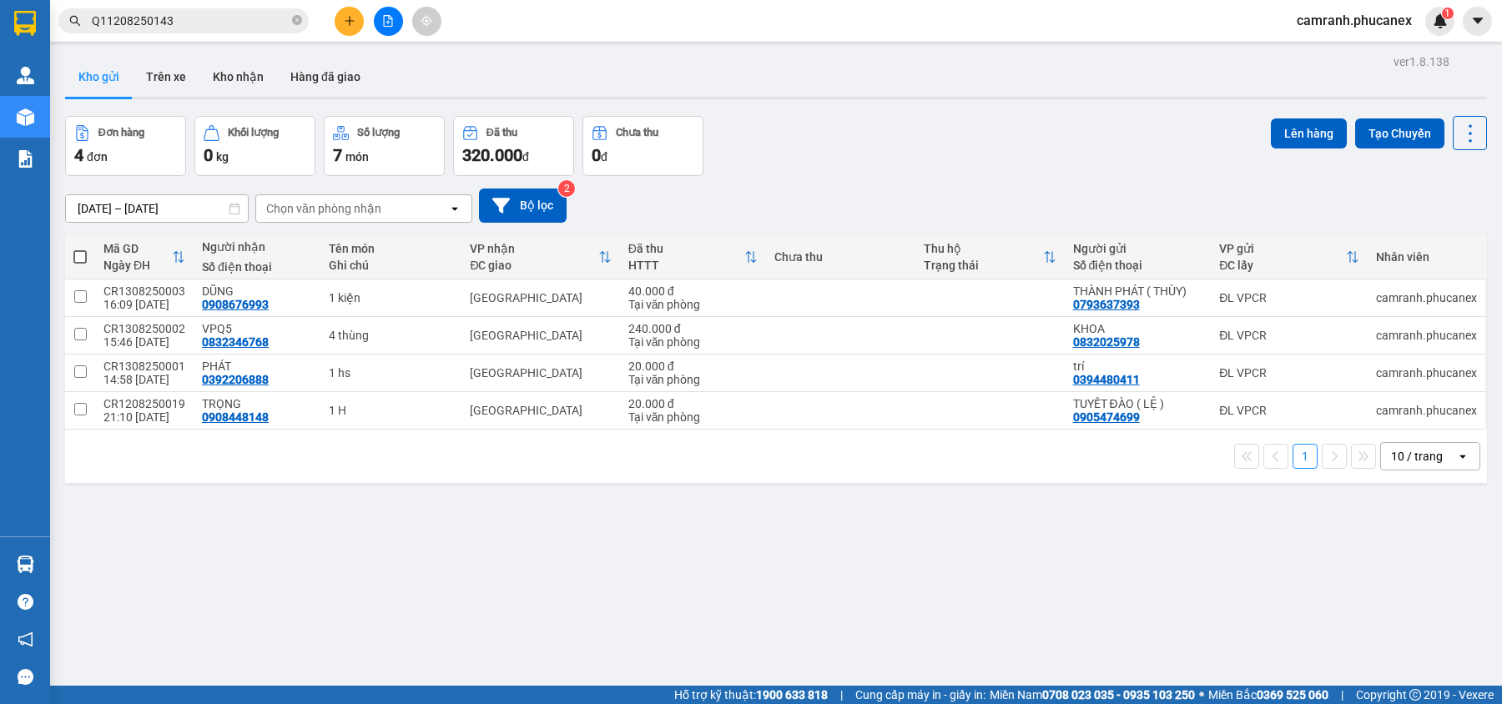
click at [345, 18] on icon "plus" at bounding box center [350, 21] width 12 height 12
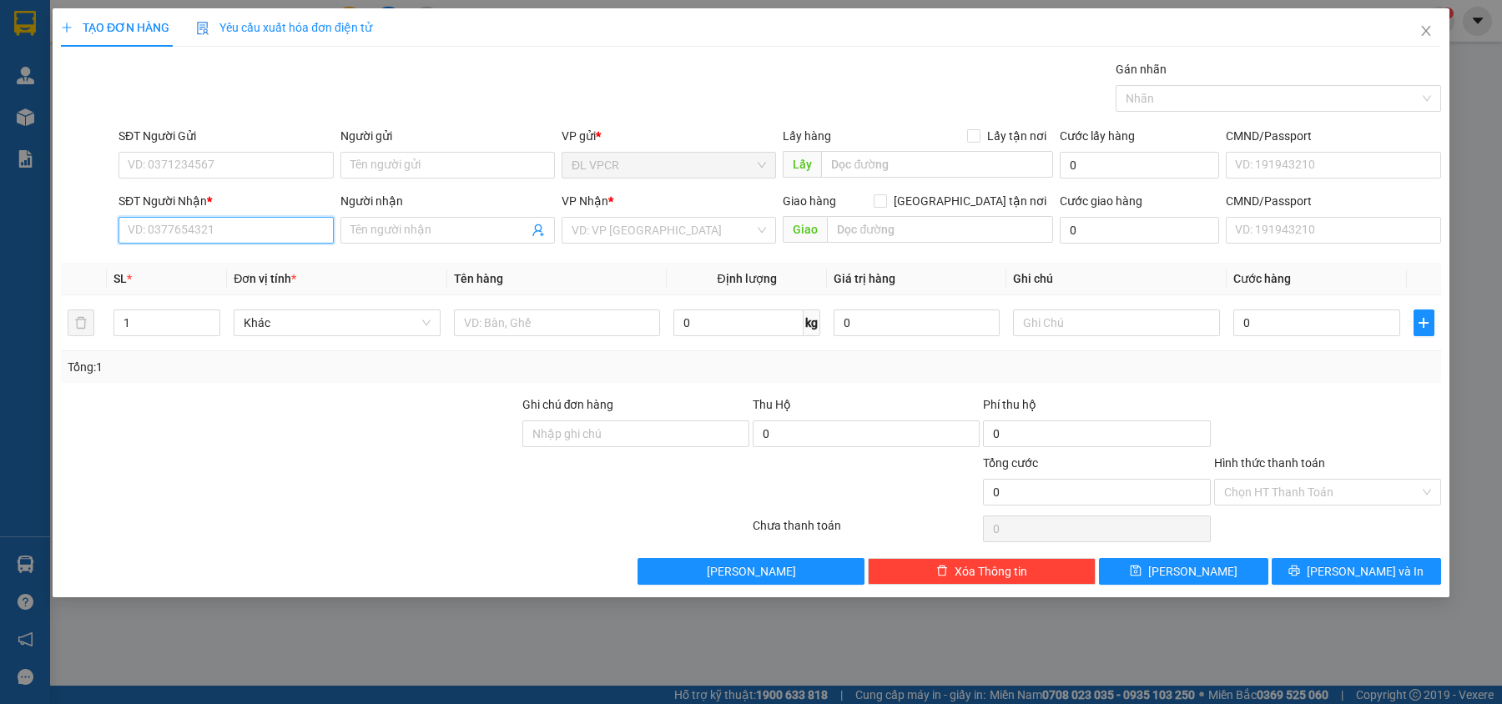
click at [302, 240] on input "SĐT Người Nhận *" at bounding box center [226, 230] width 215 height 27
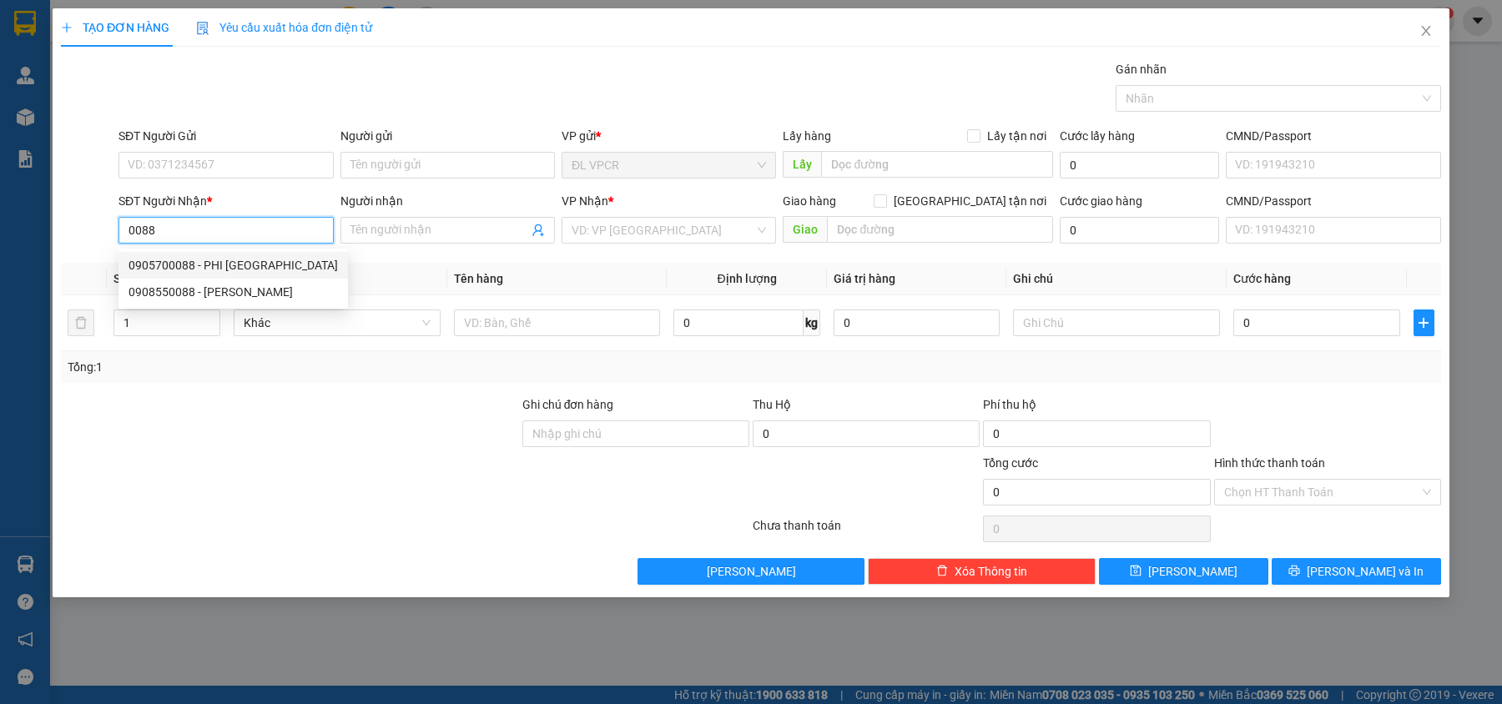
click at [259, 264] on div "0905700088 - PHI [GEOGRAPHIC_DATA]" at bounding box center [234, 265] width 210 height 18
type input "0905700088"
type input "PHI NHA TRANG"
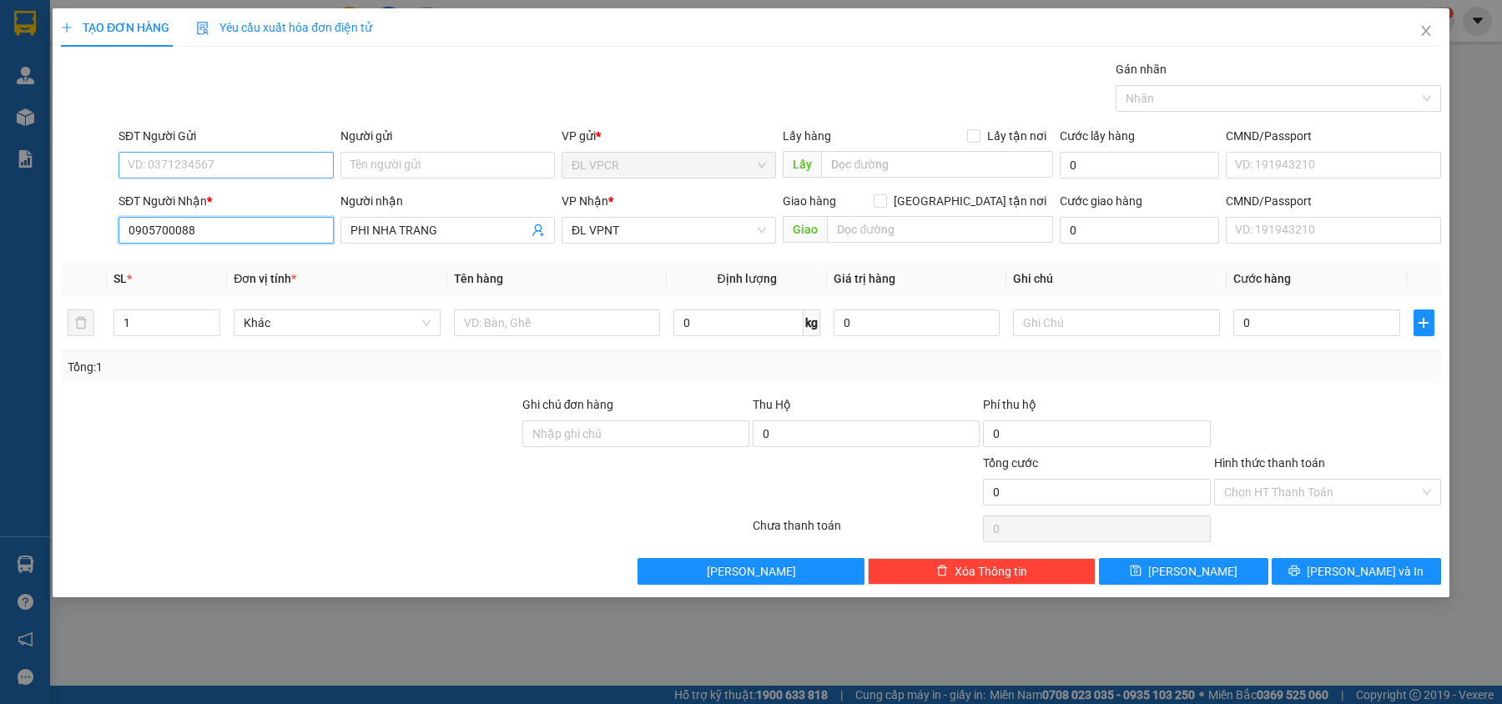
type input "0905700088"
click at [267, 159] on input "SĐT Người Gửi" at bounding box center [226, 165] width 215 height 27
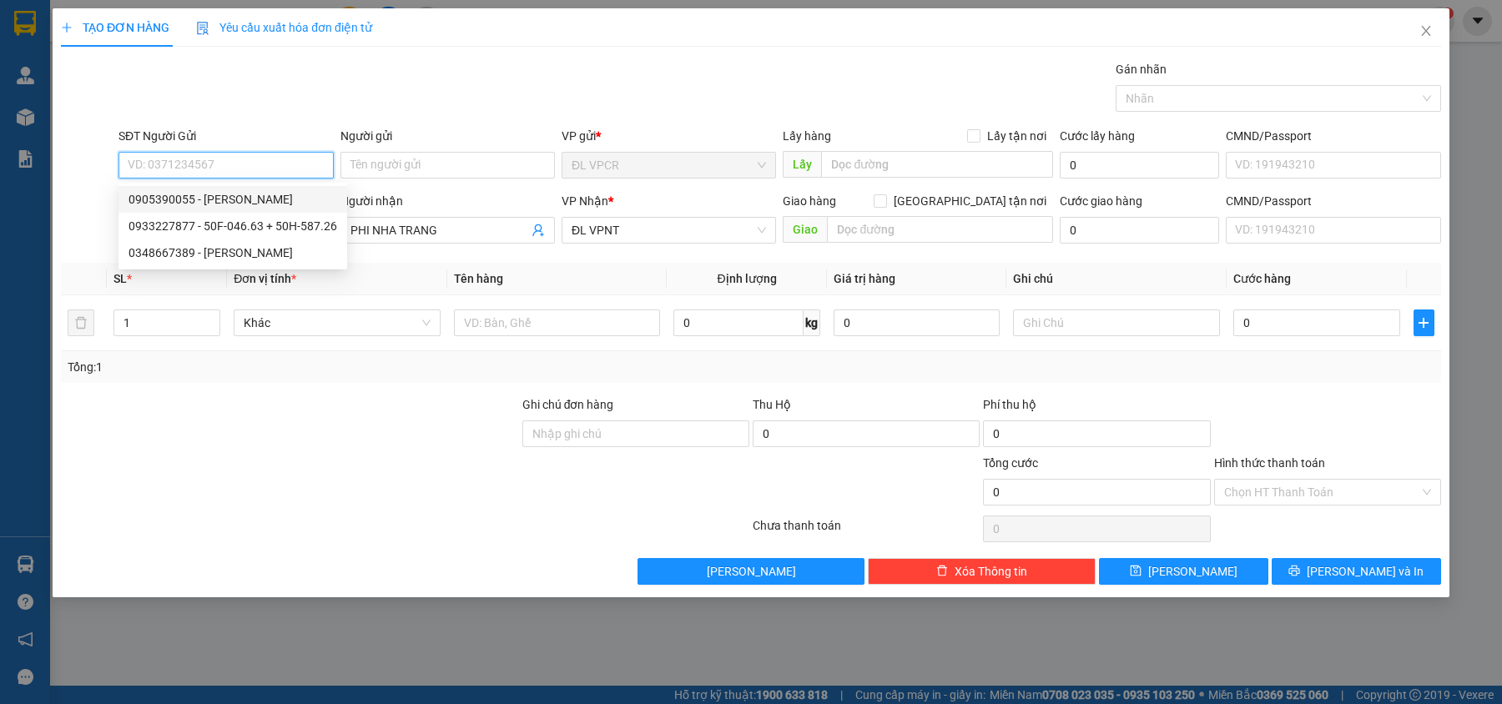
click at [267, 194] on div "0905390055 - [PERSON_NAME]" at bounding box center [233, 199] width 209 height 18
type input "0905390055"
type input "[PERSON_NAME]"
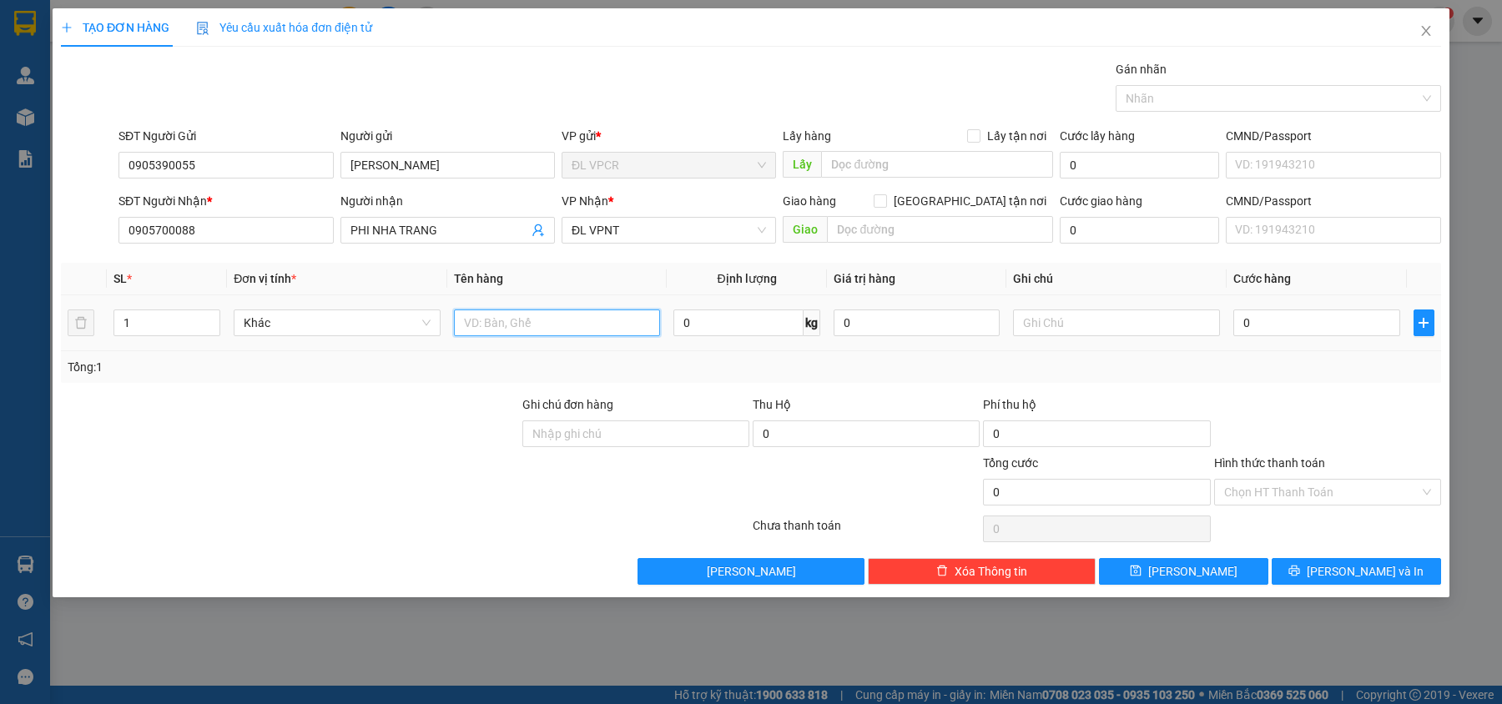
click at [586, 336] on input "text" at bounding box center [557, 323] width 207 height 27
type input "1 hộp"
drag, startPoint x: 1262, startPoint y: 301, endPoint x: 1280, endPoint y: 319, distance: 25.4
click at [1263, 304] on td "0" at bounding box center [1317, 323] width 180 height 56
click at [1280, 319] on input "0" at bounding box center [1317, 323] width 167 height 27
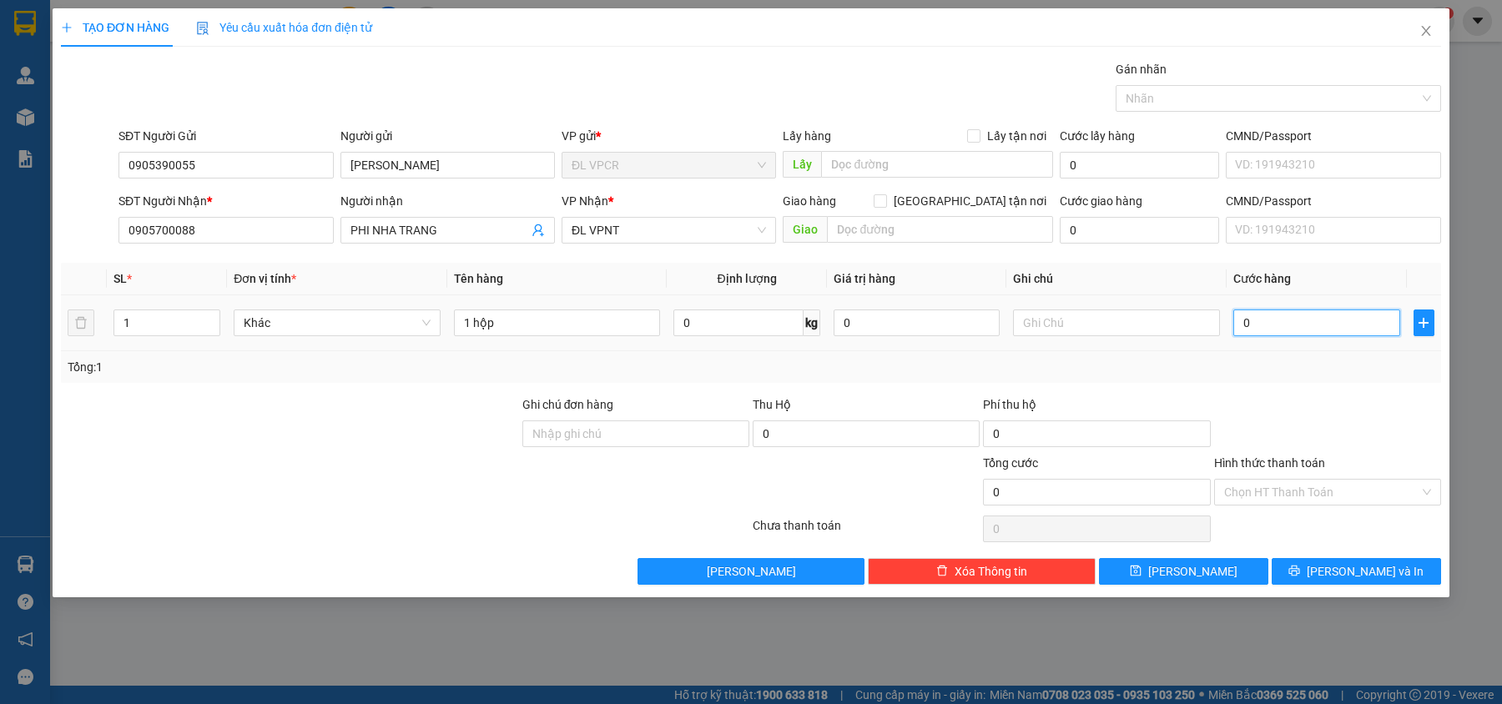
type input "2"
type input "20"
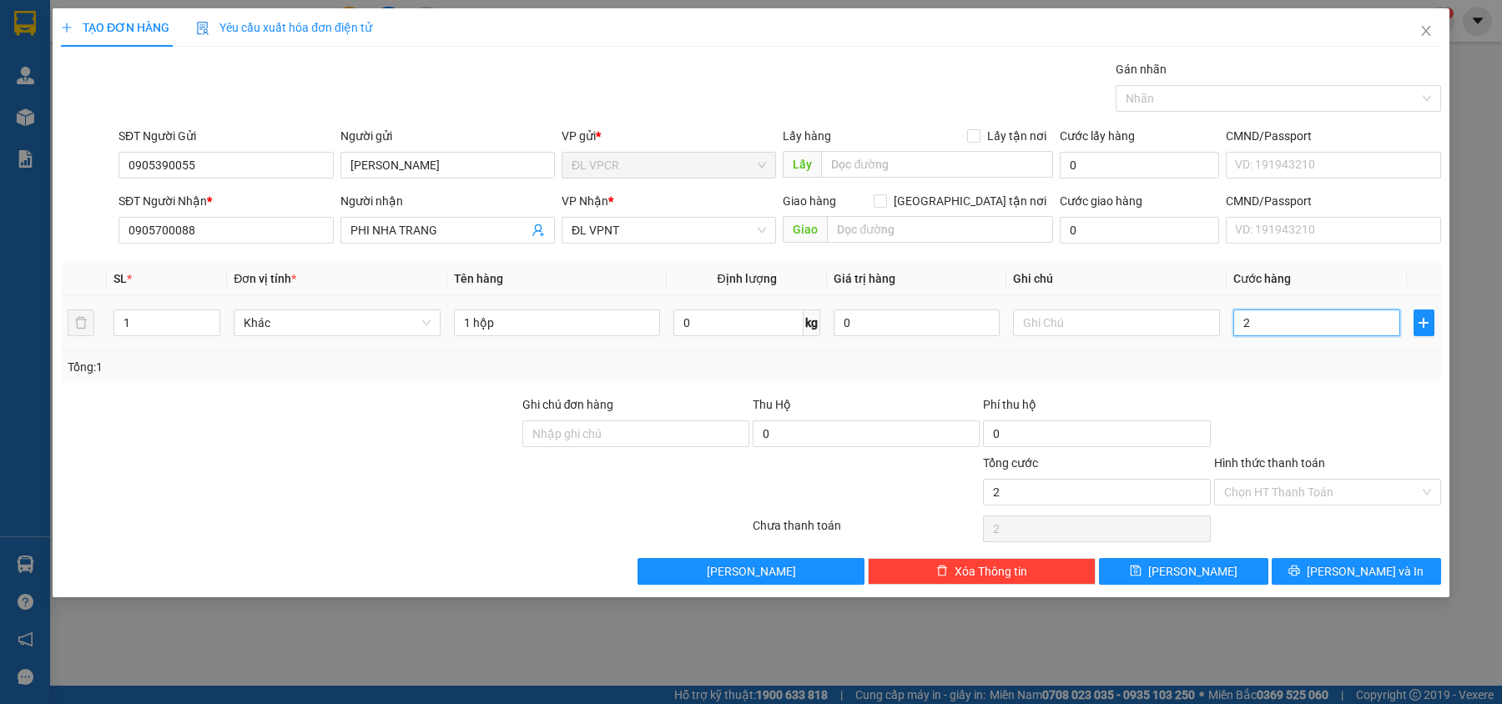
type input "20"
type input "20.000"
drag, startPoint x: 1285, startPoint y: 414, endPoint x: 1331, endPoint y: 428, distance: 47.3
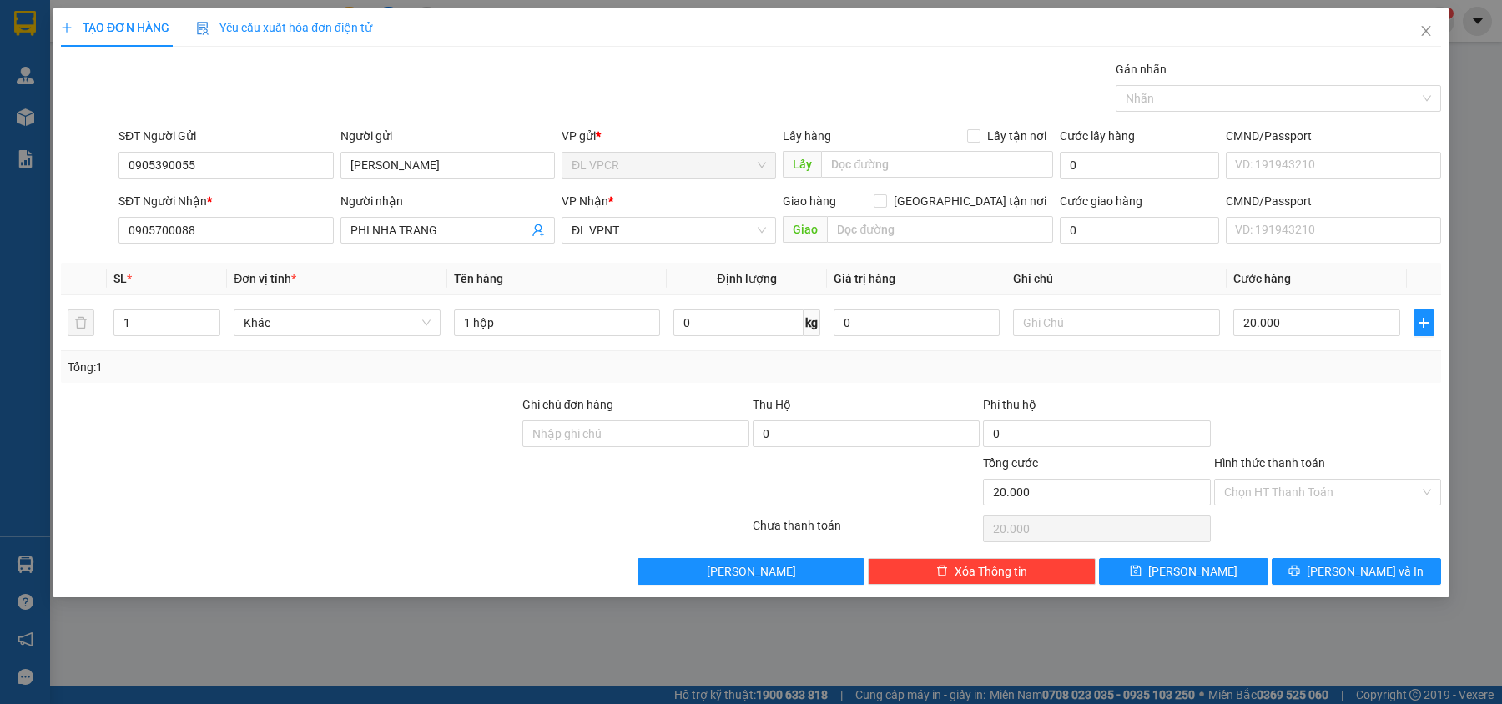
click at [1287, 415] on div at bounding box center [1328, 425] width 230 height 58
click at [1366, 502] on input "Hình thức thanh toán" at bounding box center [1322, 492] width 195 height 25
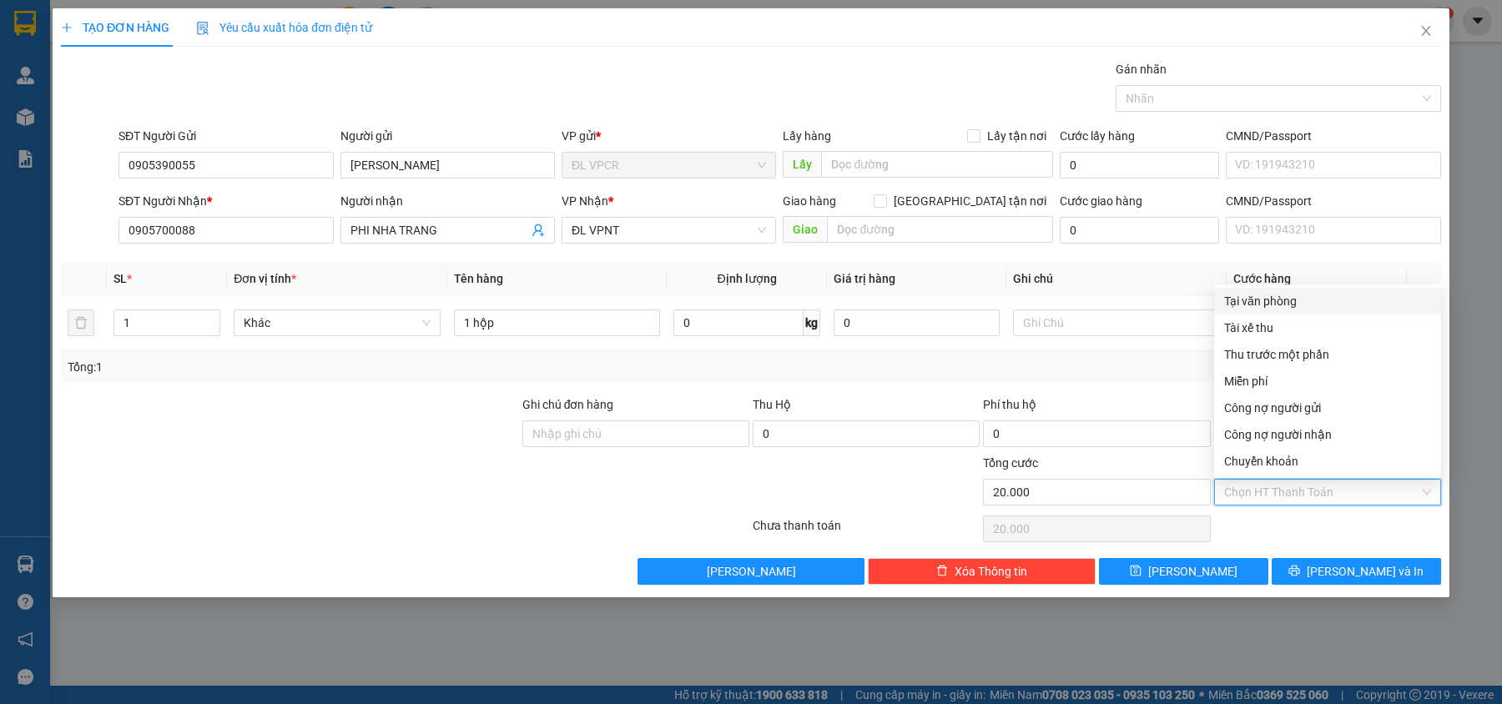
click at [1314, 295] on div "Tại văn phòng" at bounding box center [1328, 301] width 207 height 18
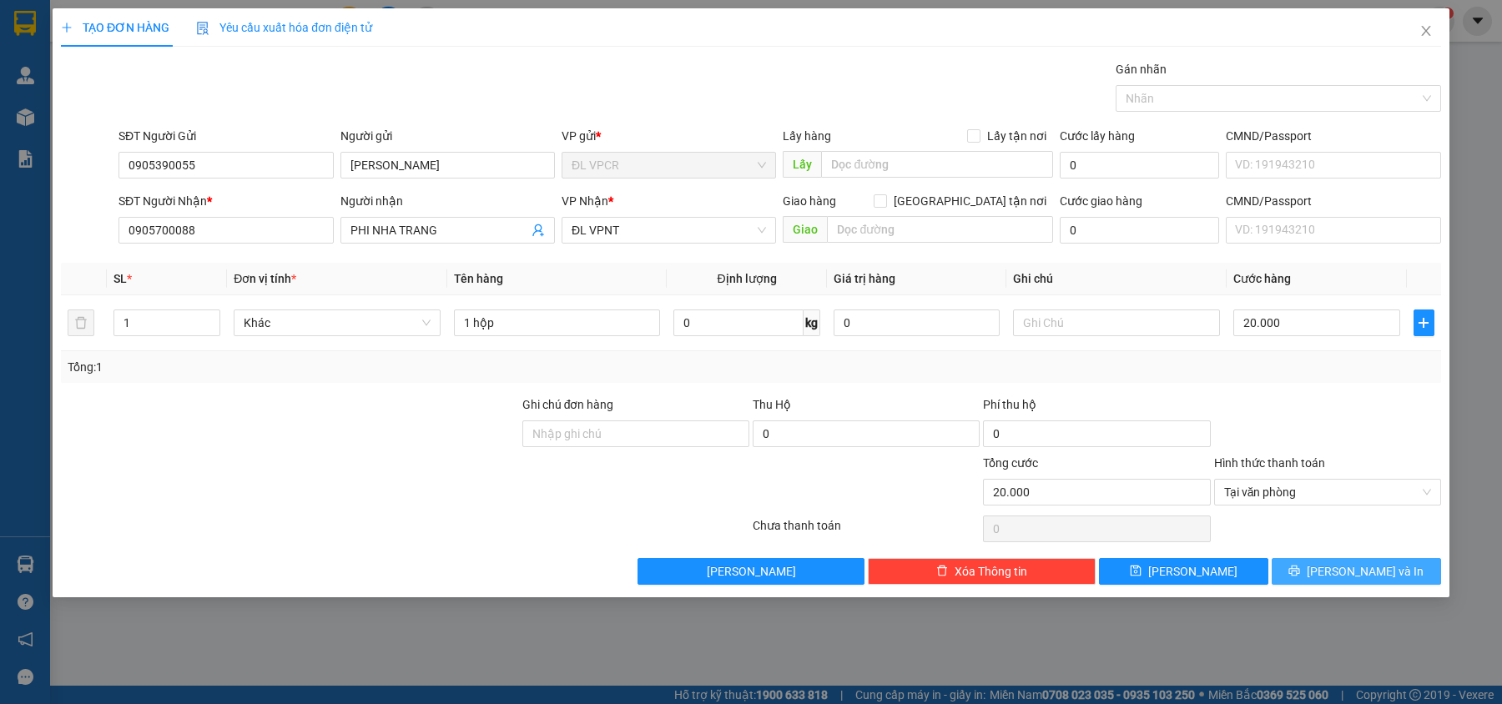
click at [1361, 576] on span "[PERSON_NAME] và In" at bounding box center [1365, 572] width 117 height 18
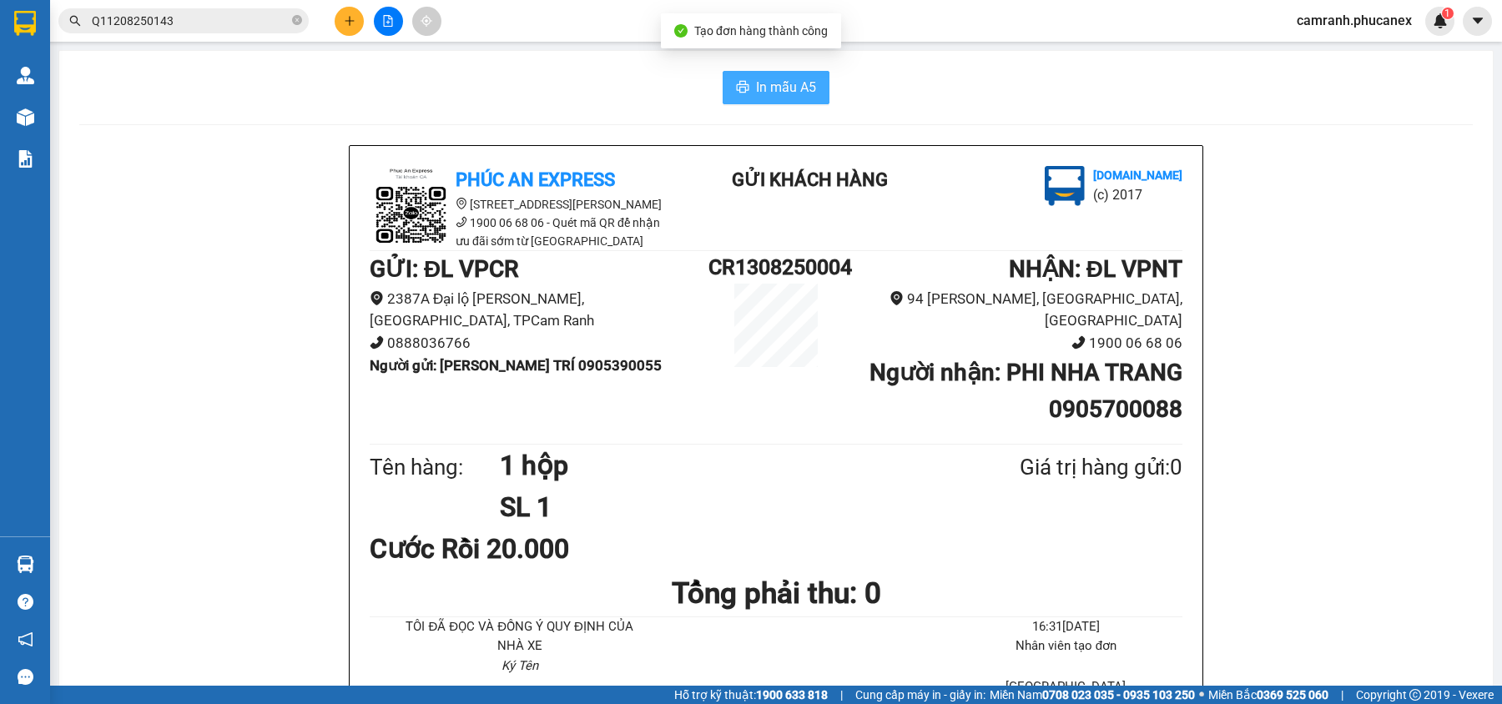
click at [773, 81] on span "In mẫu A5" at bounding box center [786, 87] width 60 height 21
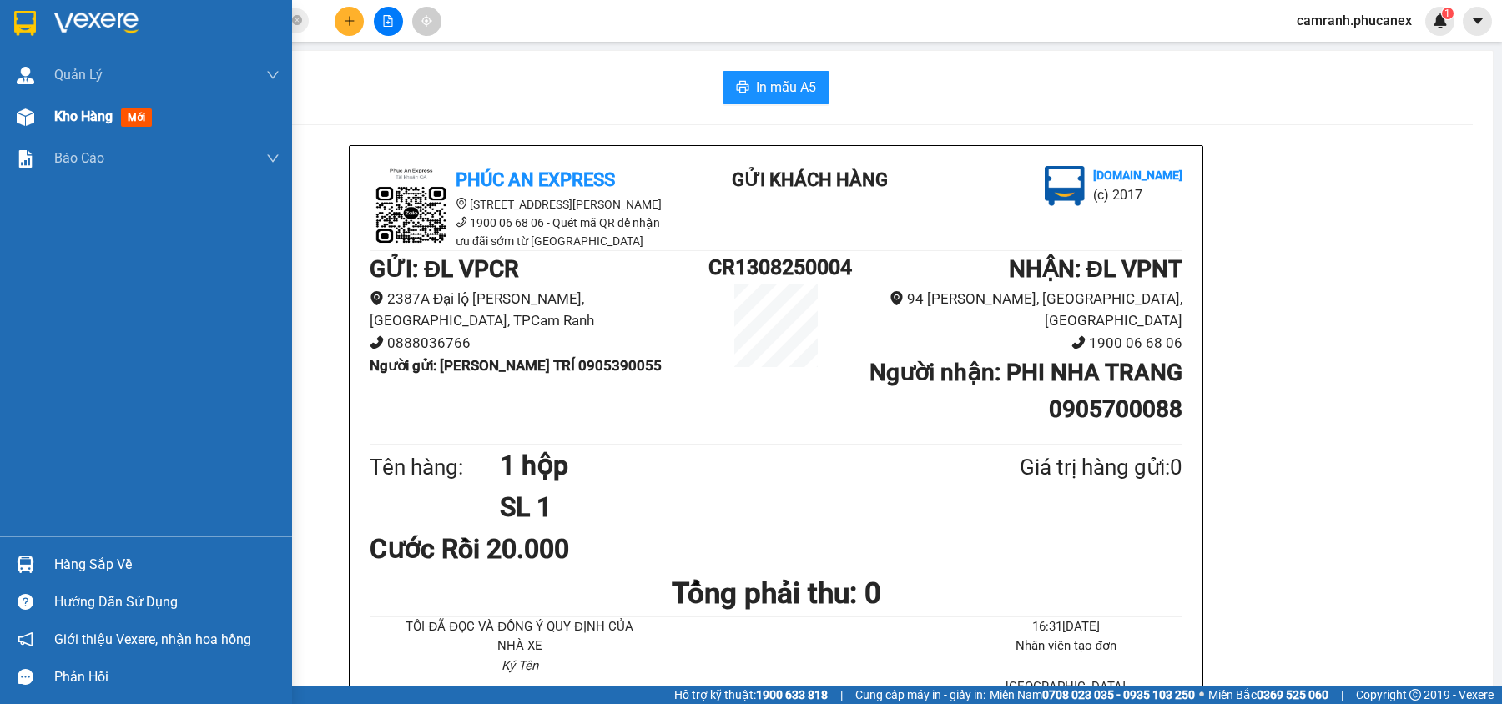
click at [72, 109] on span "Kho hàng" at bounding box center [83, 117] width 58 height 16
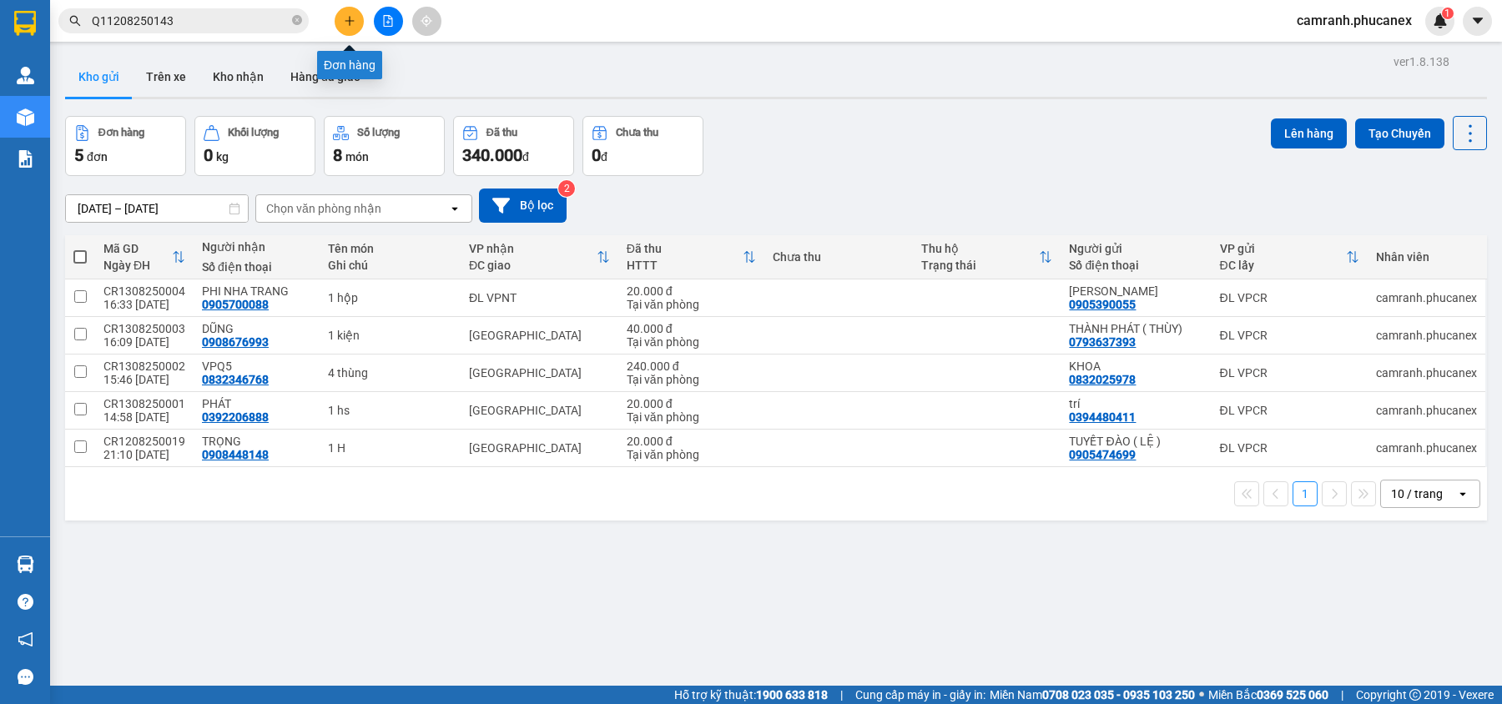
click at [351, 20] on icon "plus" at bounding box center [350, 21] width 12 height 12
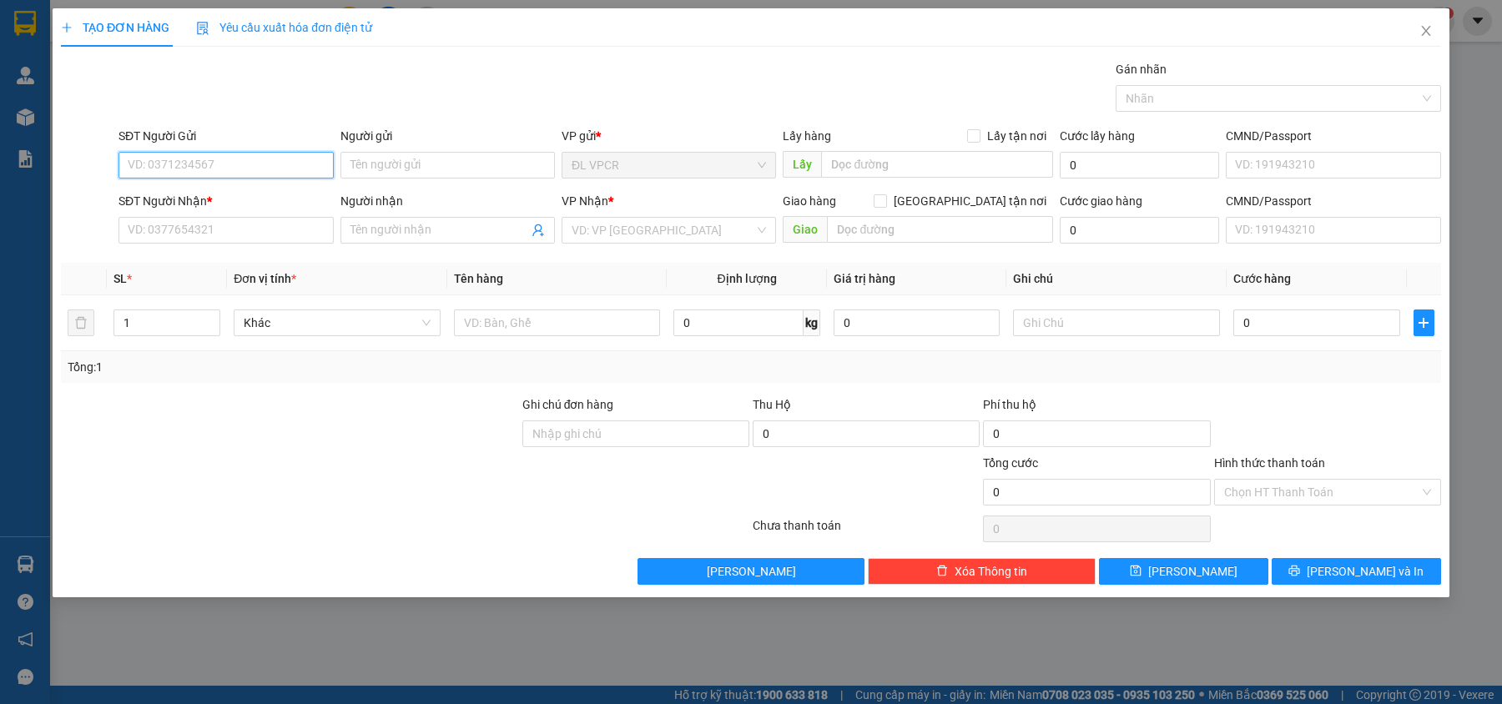
click at [290, 162] on input "SĐT Người Gửi" at bounding box center [226, 165] width 215 height 27
click at [288, 244] on input "SĐT Người Nhận *" at bounding box center [226, 230] width 215 height 27
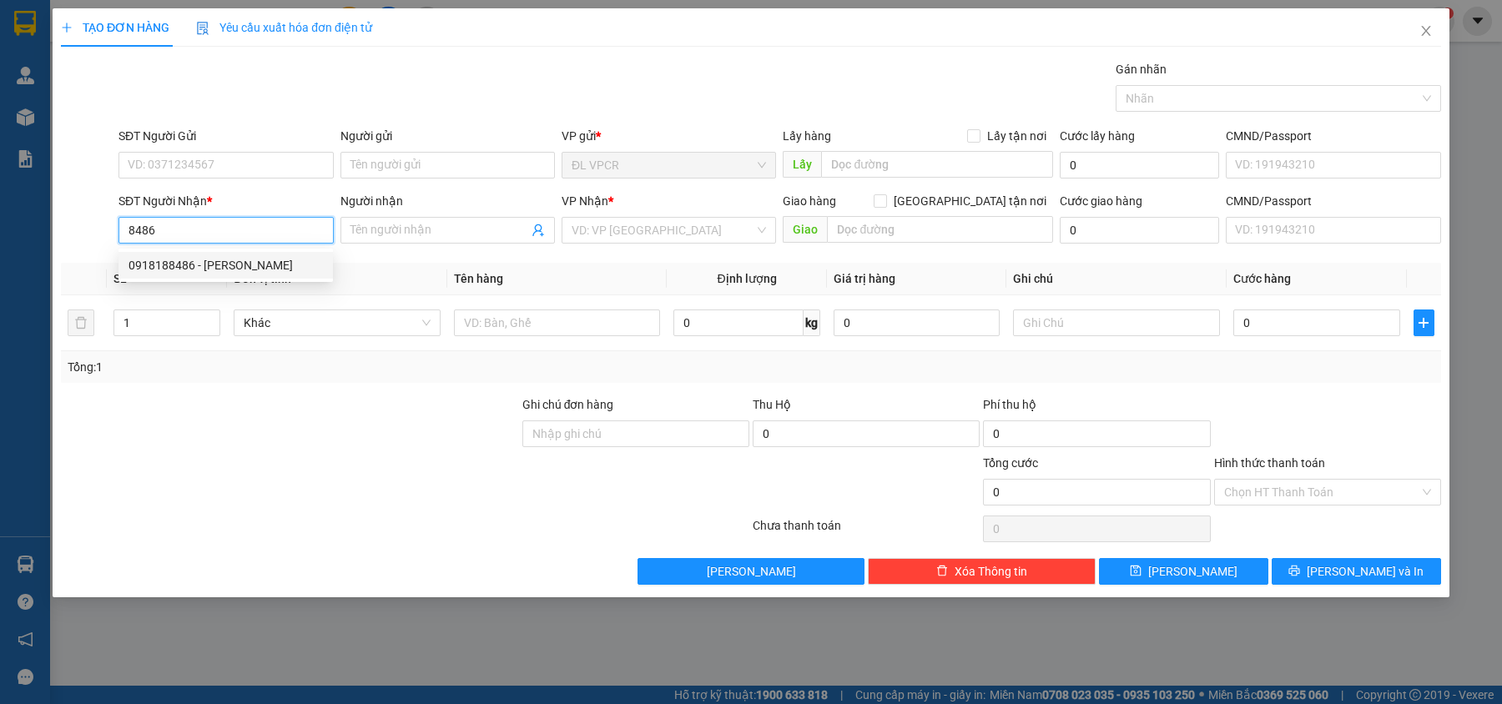
click at [202, 258] on div "0918188486 - [PERSON_NAME]" at bounding box center [226, 265] width 194 height 18
type input "0918188486"
type input "[PERSON_NAME]"
type input "0918188486"
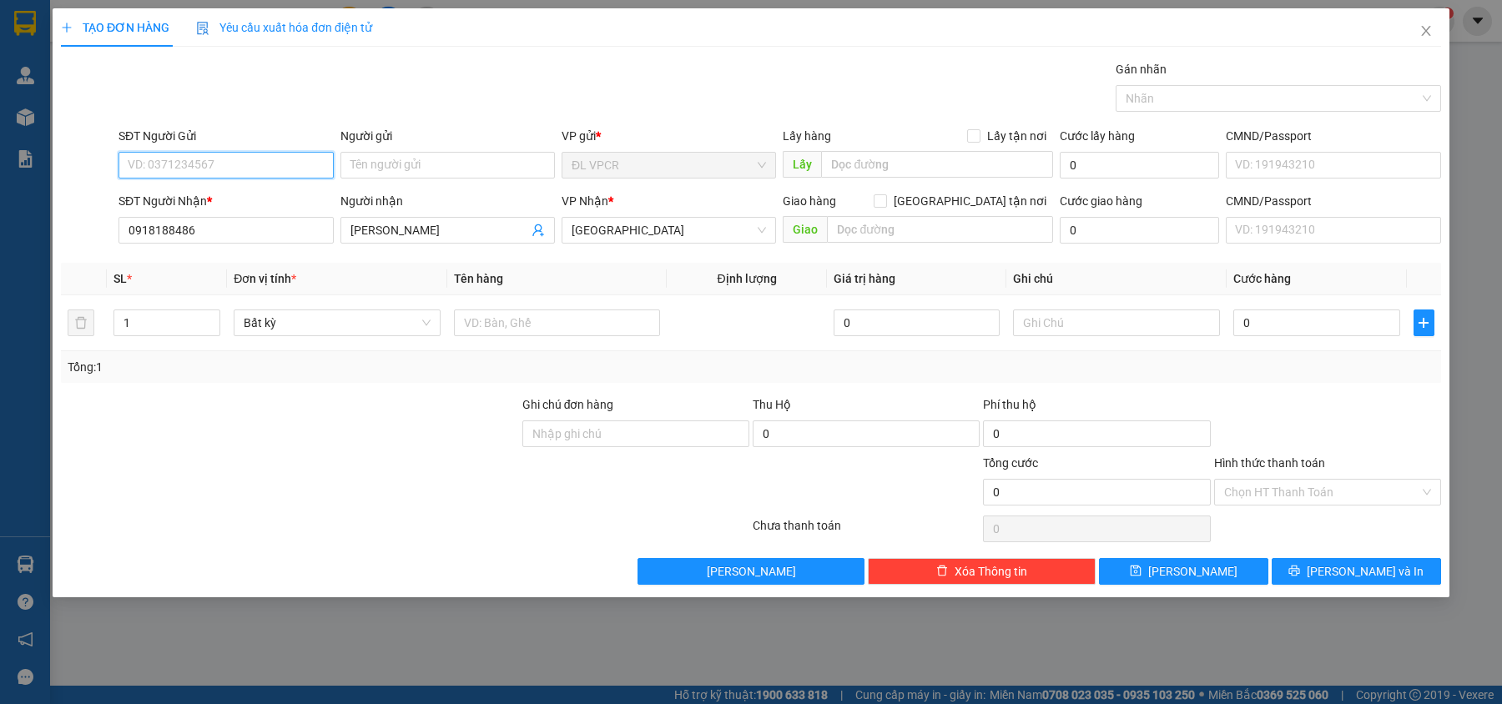
click at [202, 161] on input "SĐT Người Gửi" at bounding box center [226, 165] width 215 height 27
click at [224, 194] on div "0935951561 - [PERSON_NAME]" at bounding box center [226, 199] width 194 height 18
type input "0935951561"
type input "THAO"
click at [589, 324] on input "text" at bounding box center [557, 323] width 207 height 27
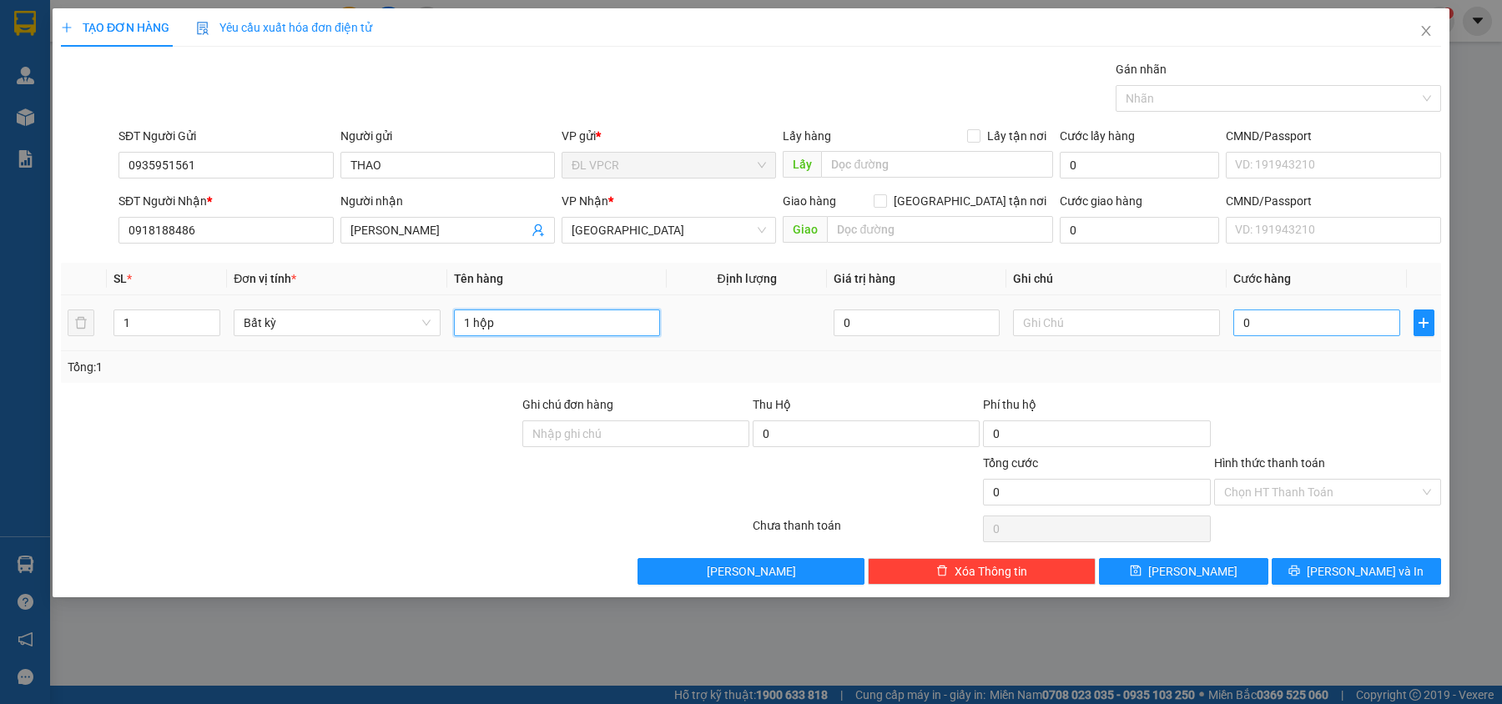
type input "1 hộp"
click at [1295, 326] on input "0" at bounding box center [1317, 323] width 167 height 27
type input "2"
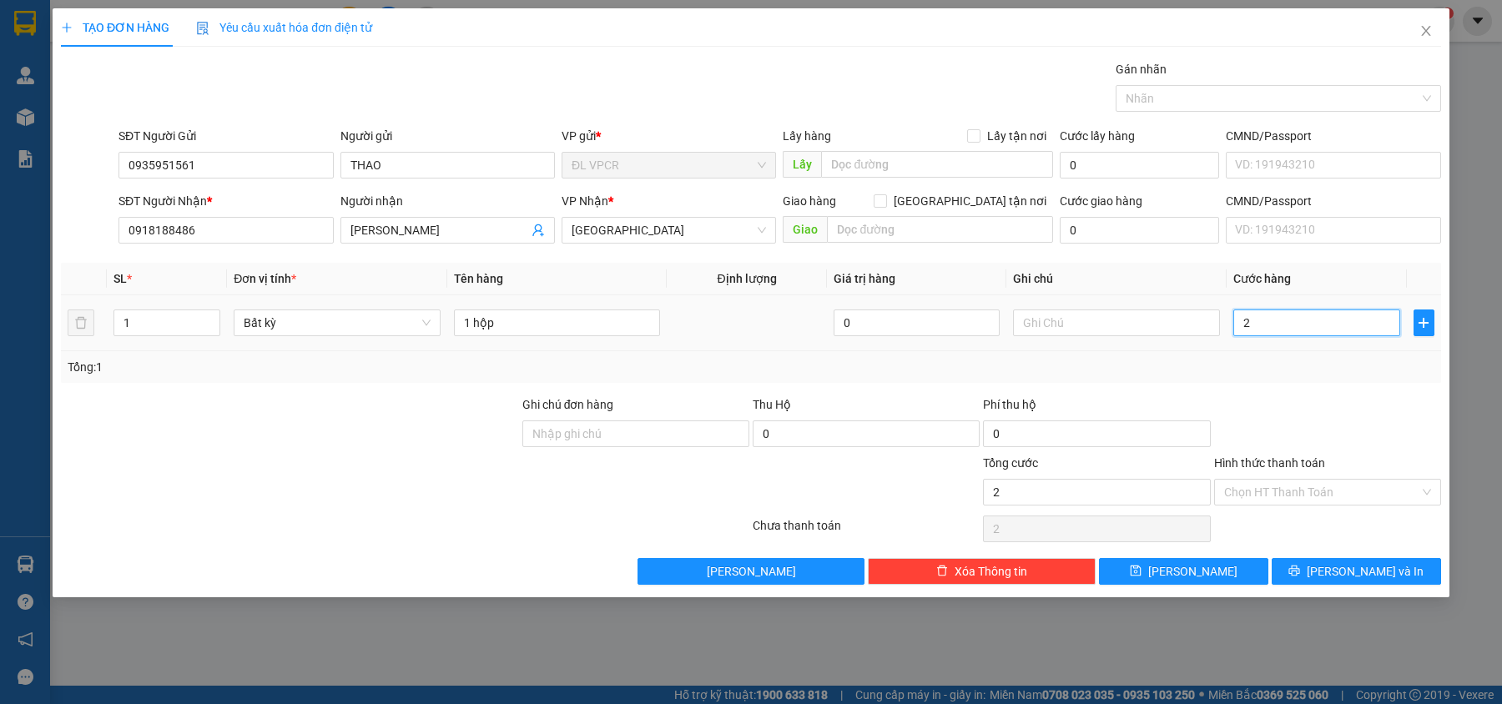
type input "20"
type input "20.000"
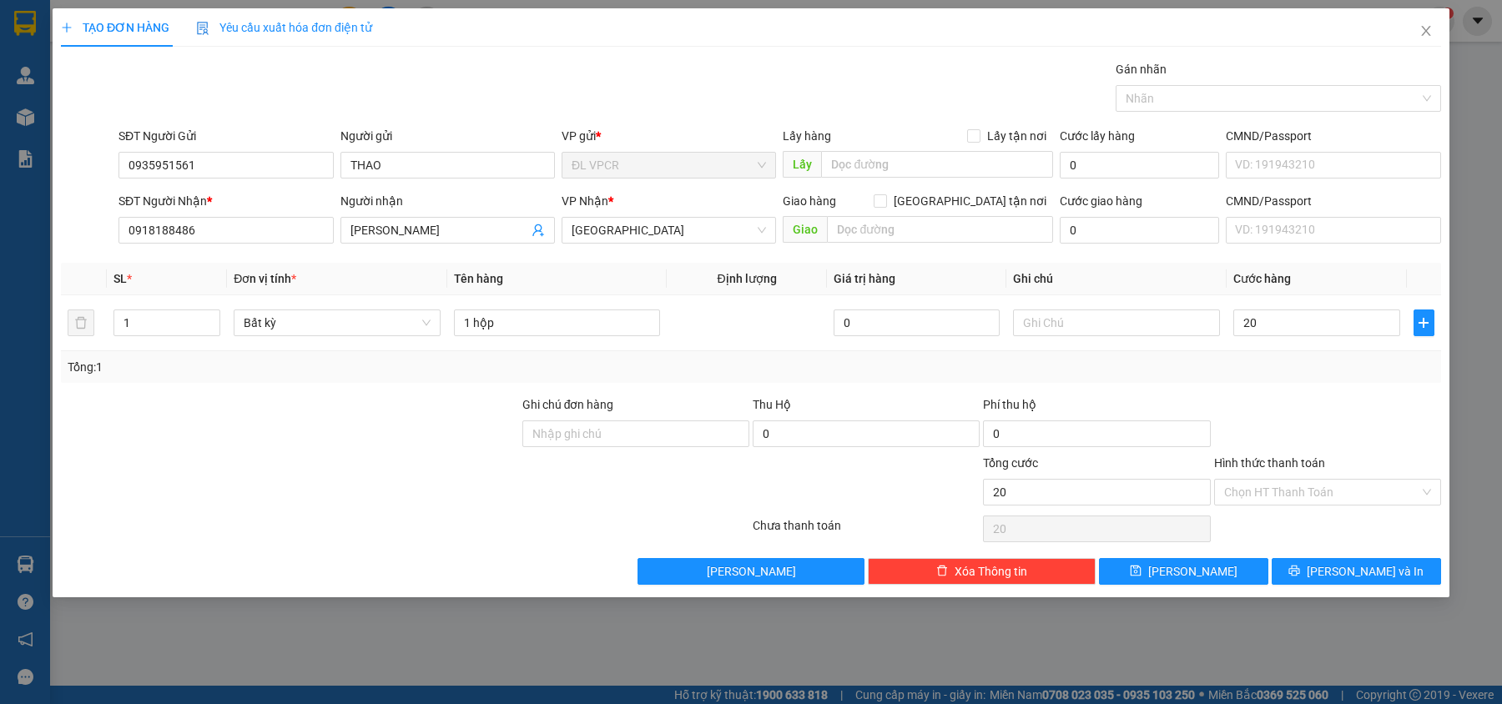
type input "20.000"
drag, startPoint x: 1304, startPoint y: 371, endPoint x: 1310, endPoint y: 378, distance: 9.4
click at [1306, 375] on div "Tổng: 1" at bounding box center [751, 367] width 1367 height 18
click at [1343, 492] on input "Hình thức thanh toán" at bounding box center [1322, 492] width 195 height 25
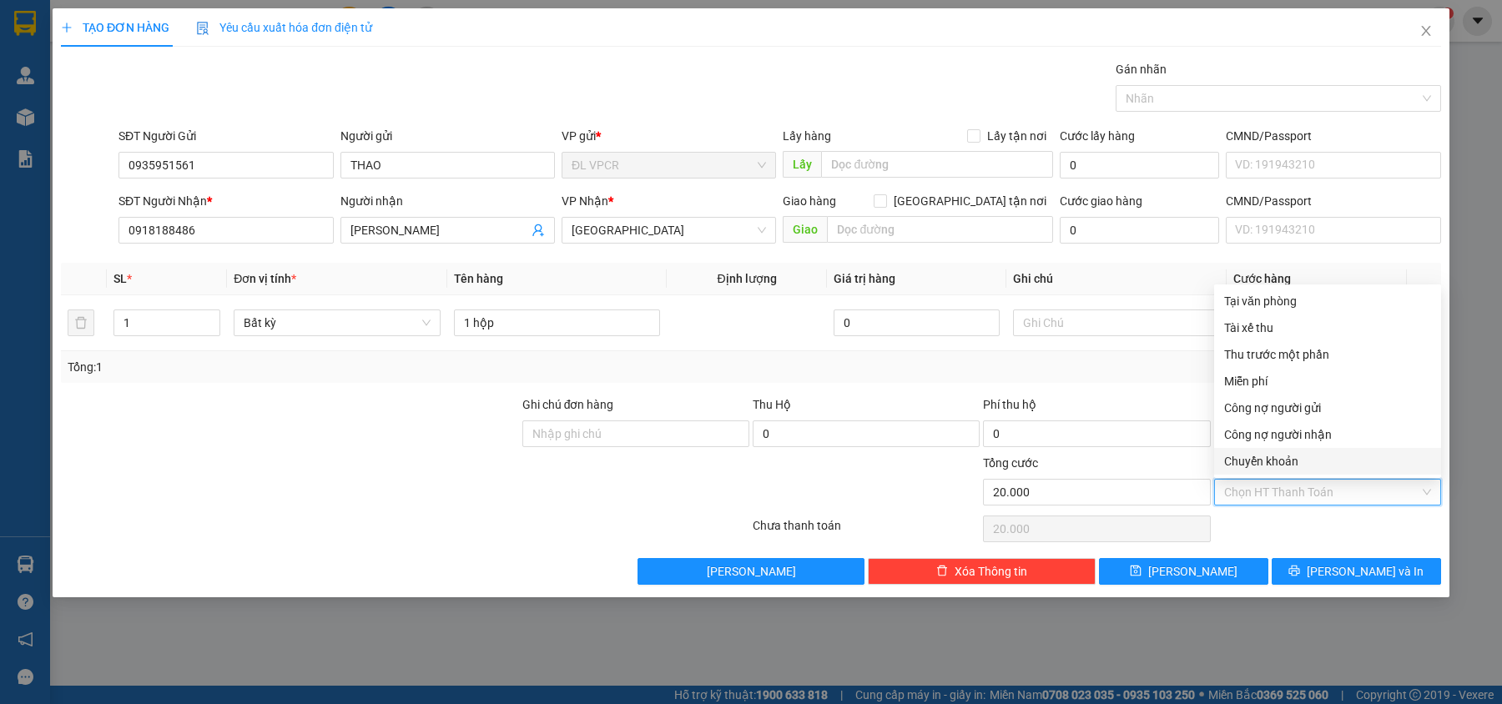
click at [1361, 545] on div "Chọn HT Thanh Toán" at bounding box center [1328, 529] width 230 height 33
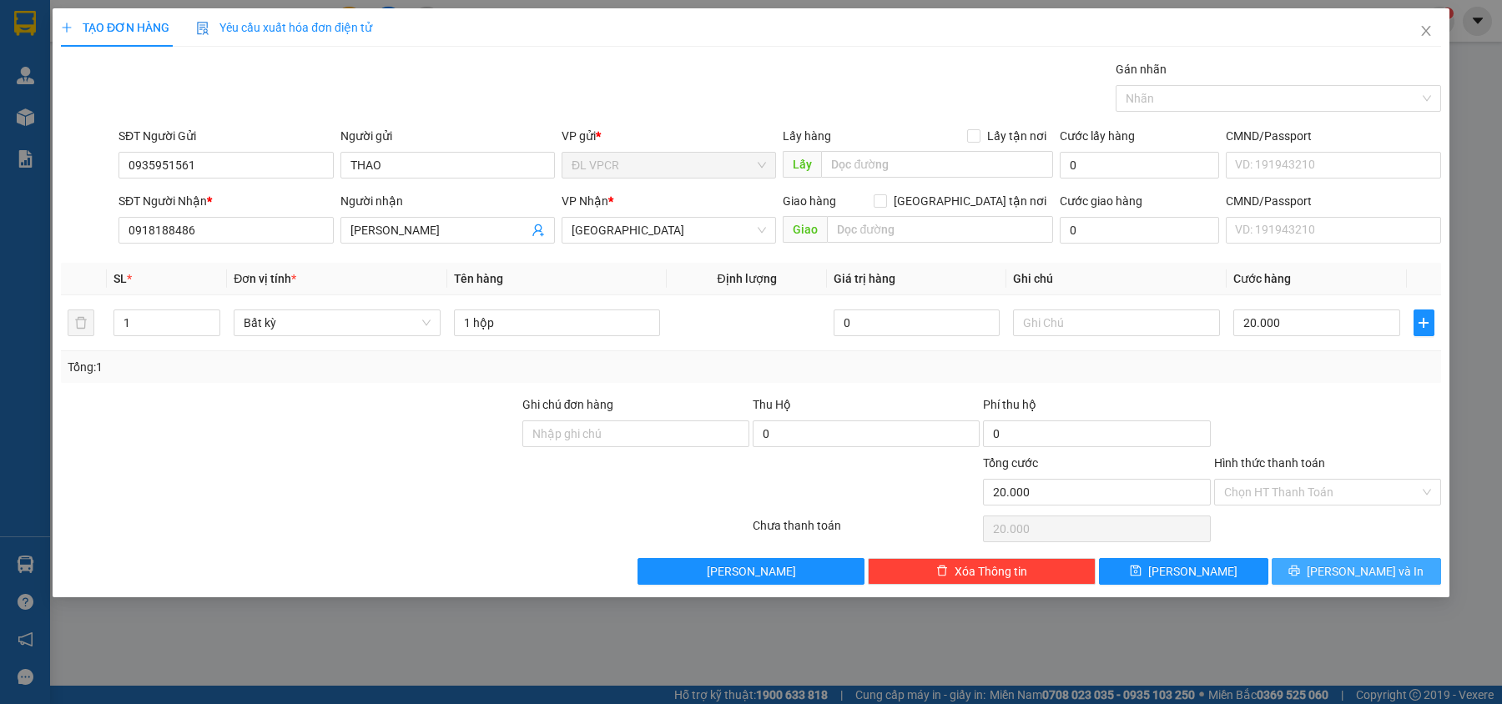
click at [1373, 573] on span "[PERSON_NAME] và In" at bounding box center [1365, 572] width 117 height 18
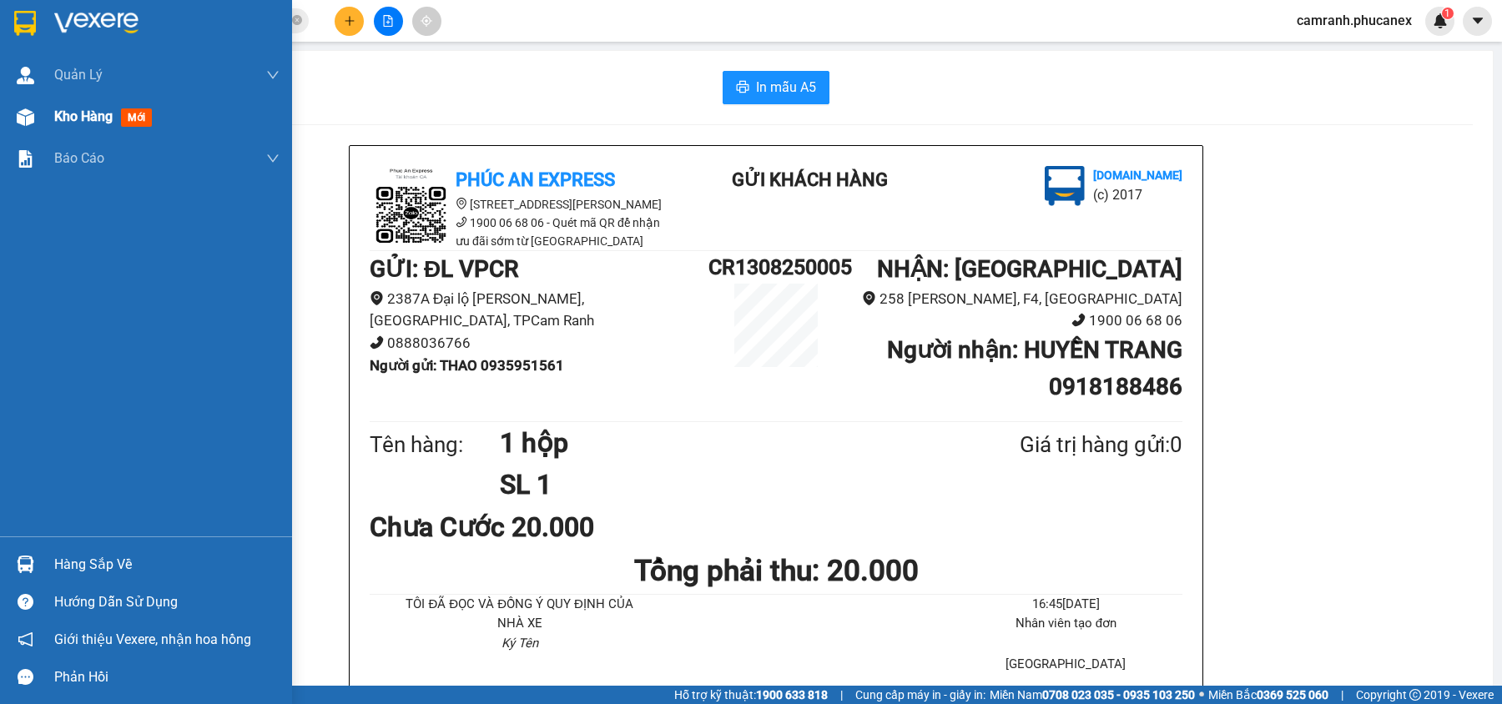
click at [91, 121] on span "Kho hàng" at bounding box center [83, 117] width 58 height 16
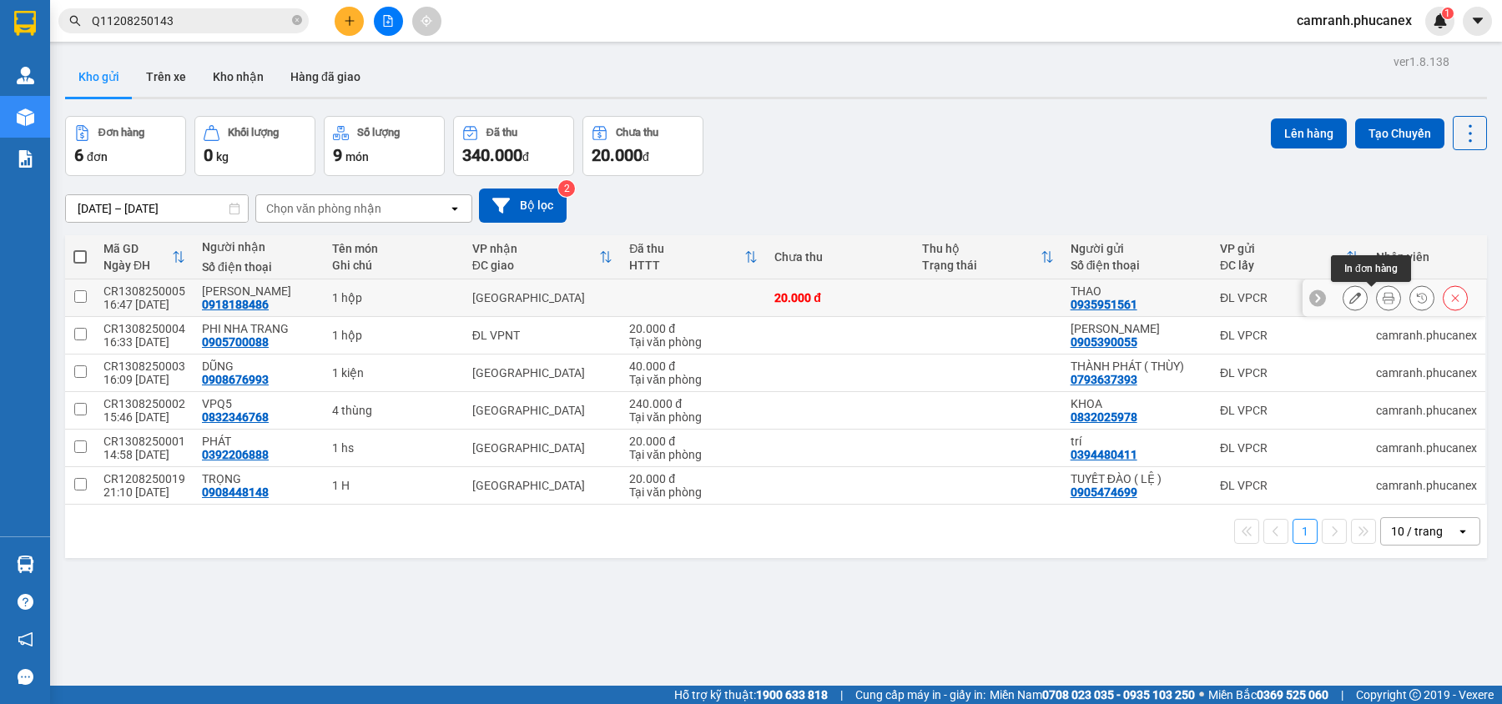
click at [1377, 306] on button at bounding box center [1388, 298] width 23 height 29
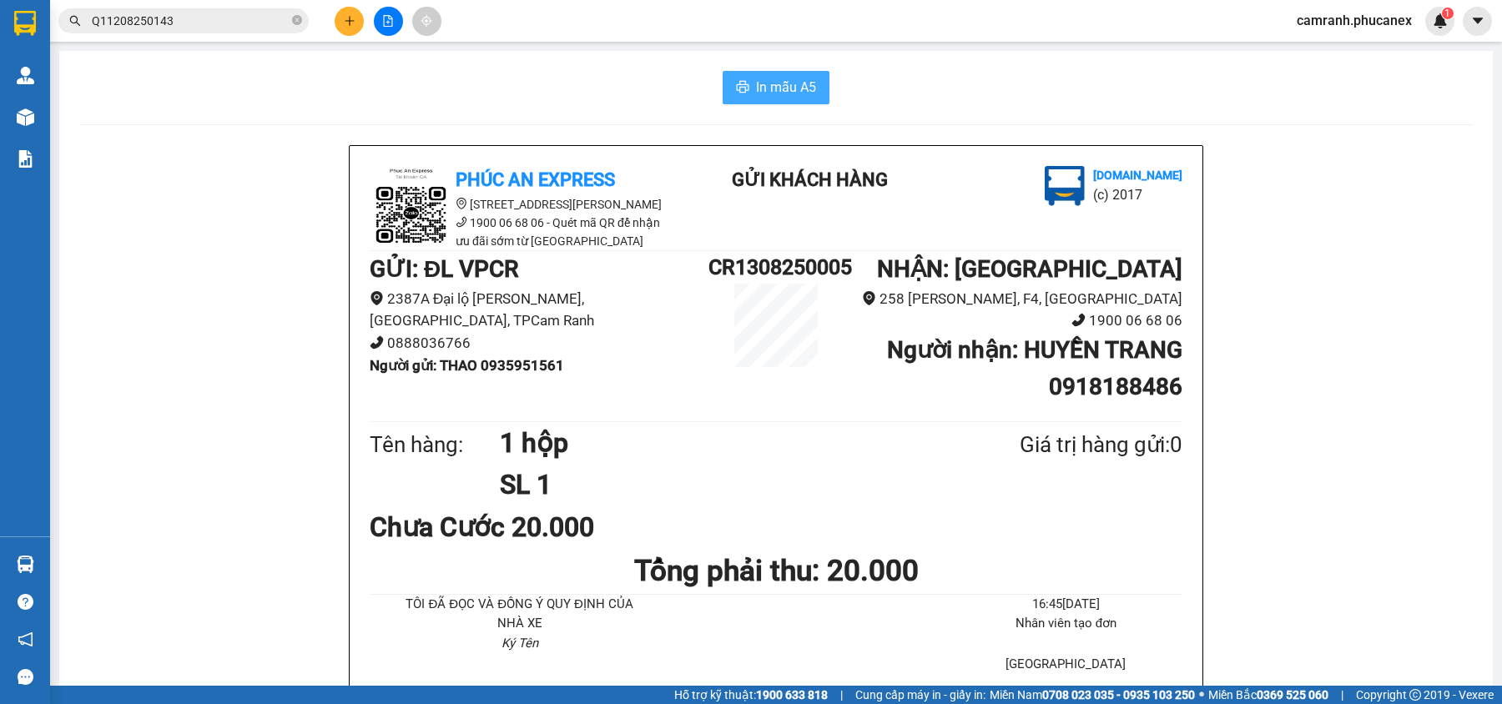
click at [750, 74] on button "In mẫu A5" at bounding box center [776, 87] width 107 height 33
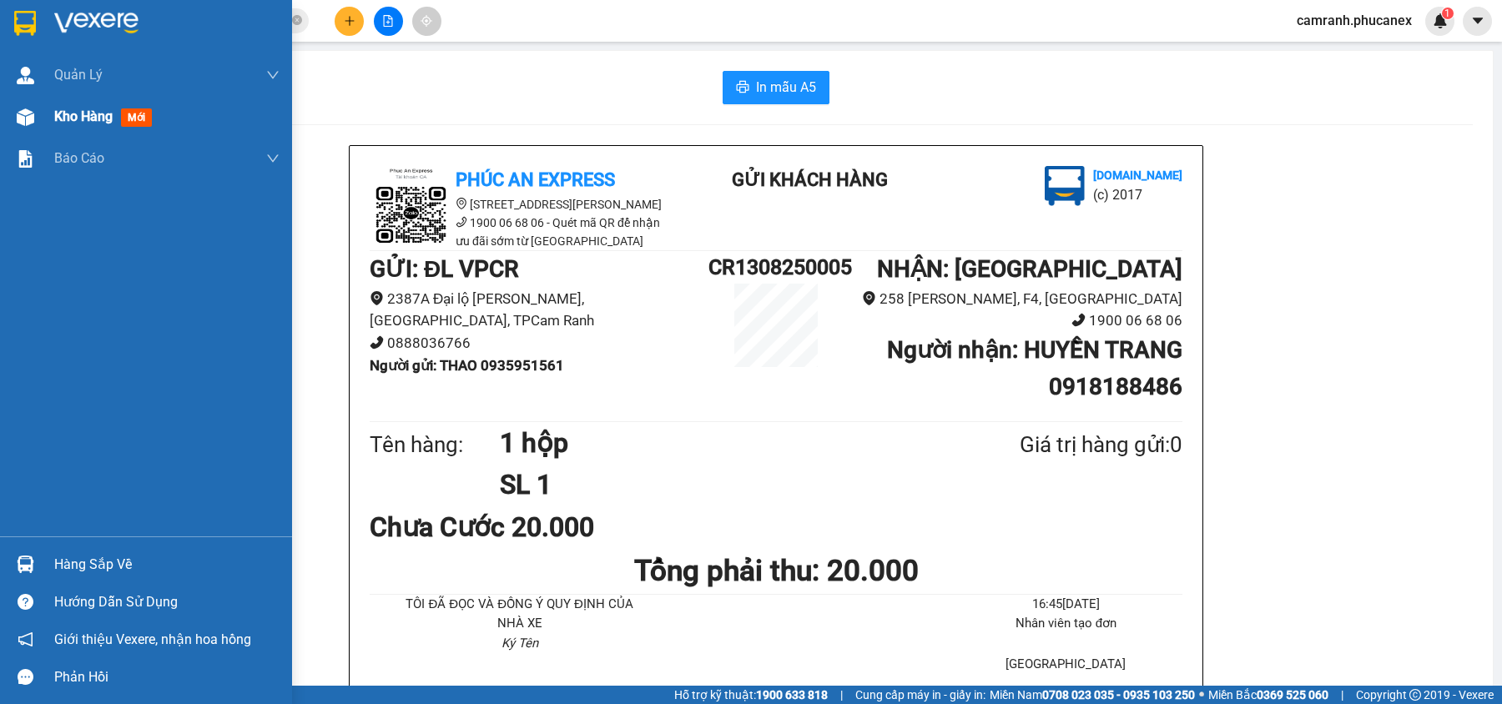
click at [87, 110] on span "Kho hàng" at bounding box center [83, 117] width 58 height 16
